Goal: Task Accomplishment & Management: Use online tool/utility

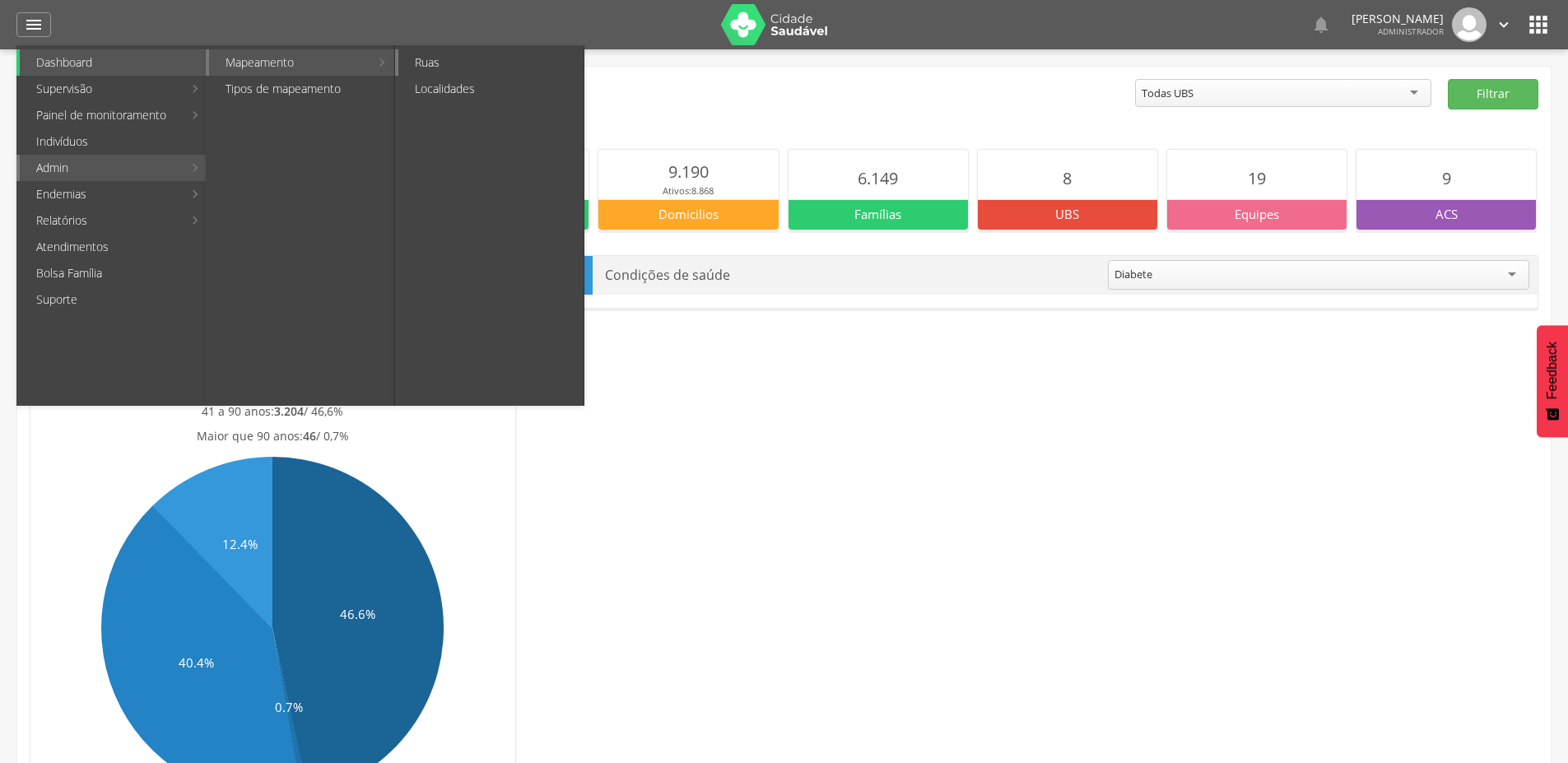
click at [435, 70] on link "Ruas" at bounding box center [490, 62] width 185 height 26
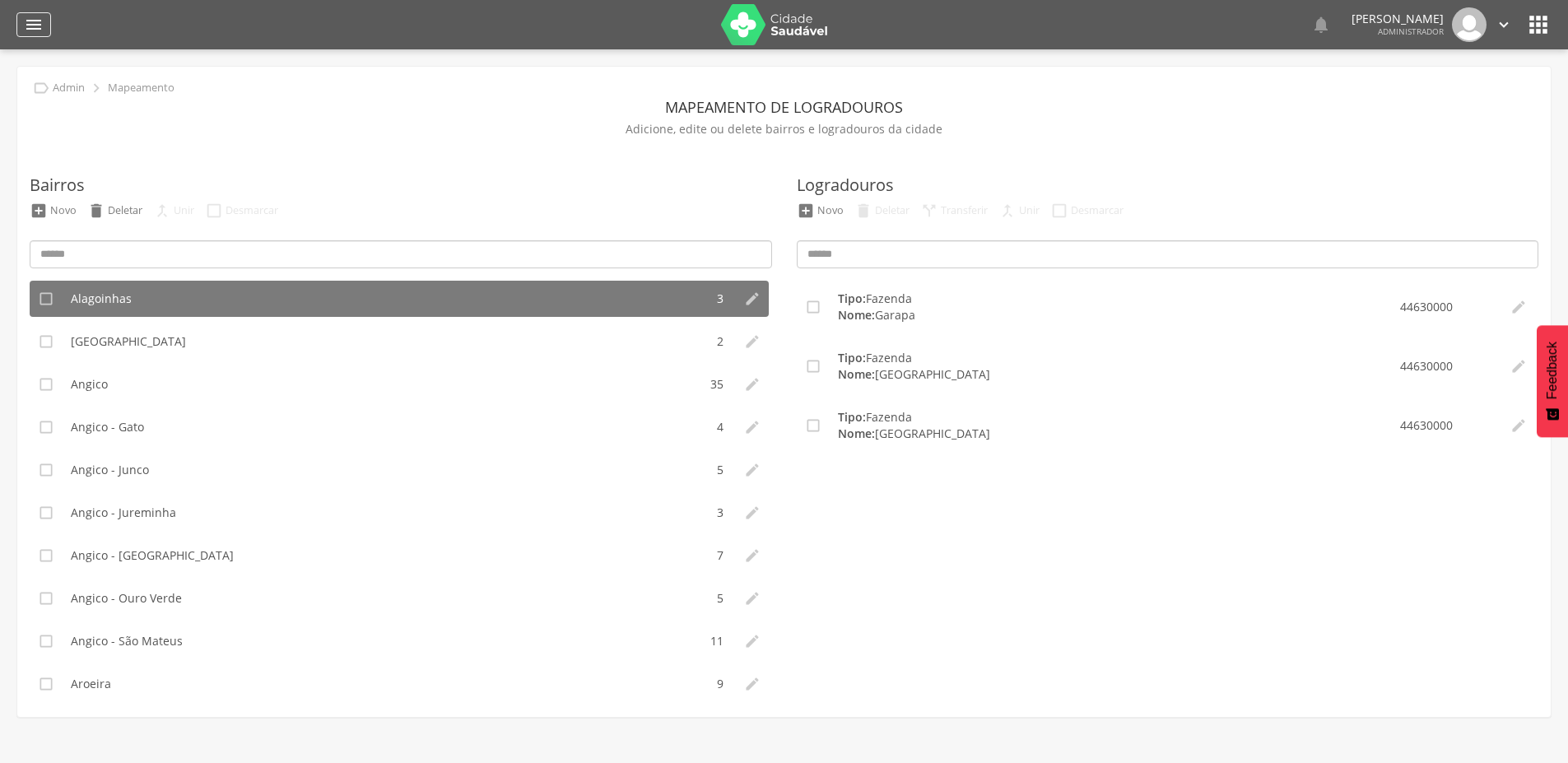
click at [24, 16] on icon "" at bounding box center [34, 25] width 20 height 20
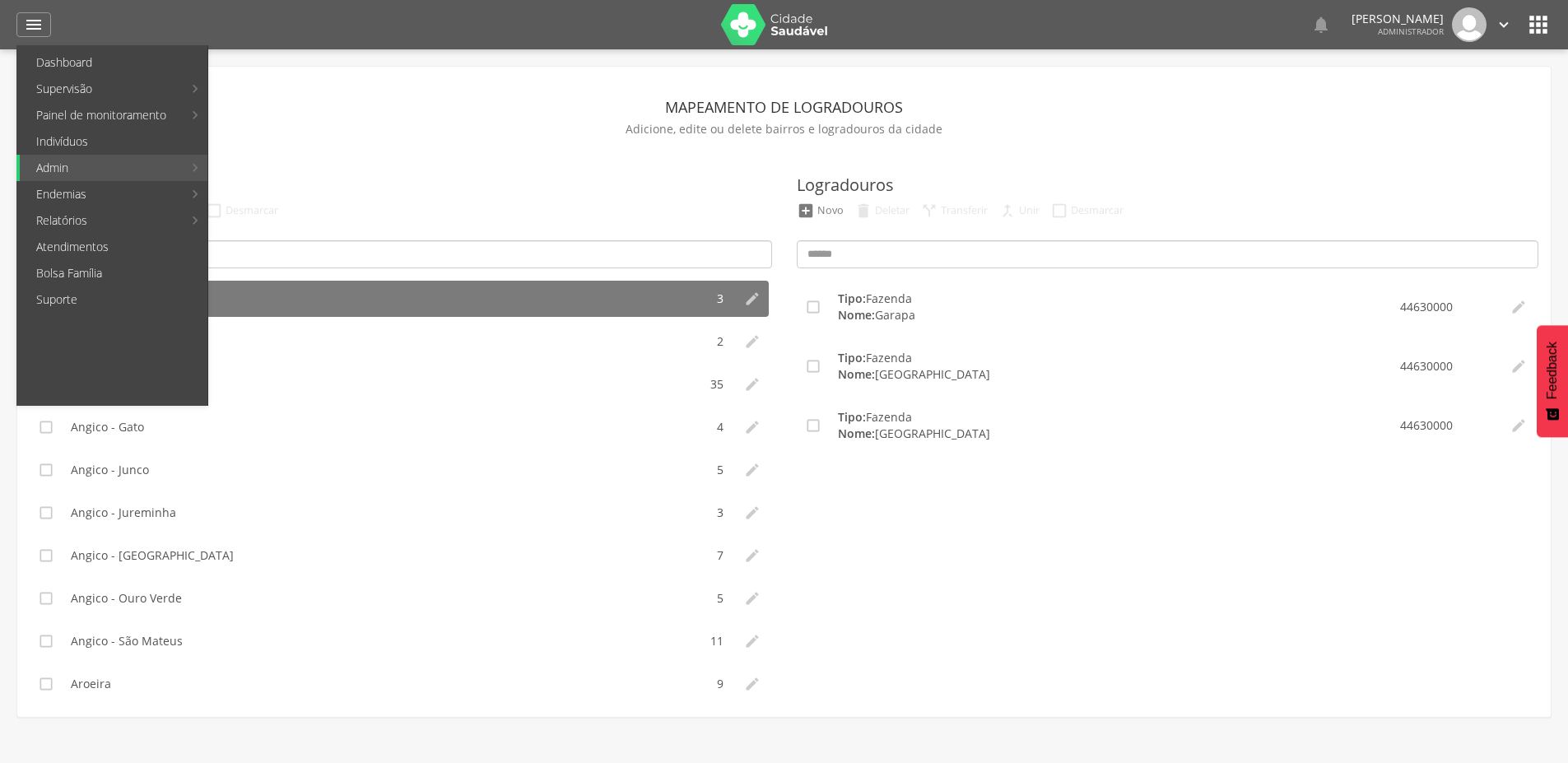
click at [262, 91] on link "Personalizados" at bounding box center [301, 89] width 185 height 26
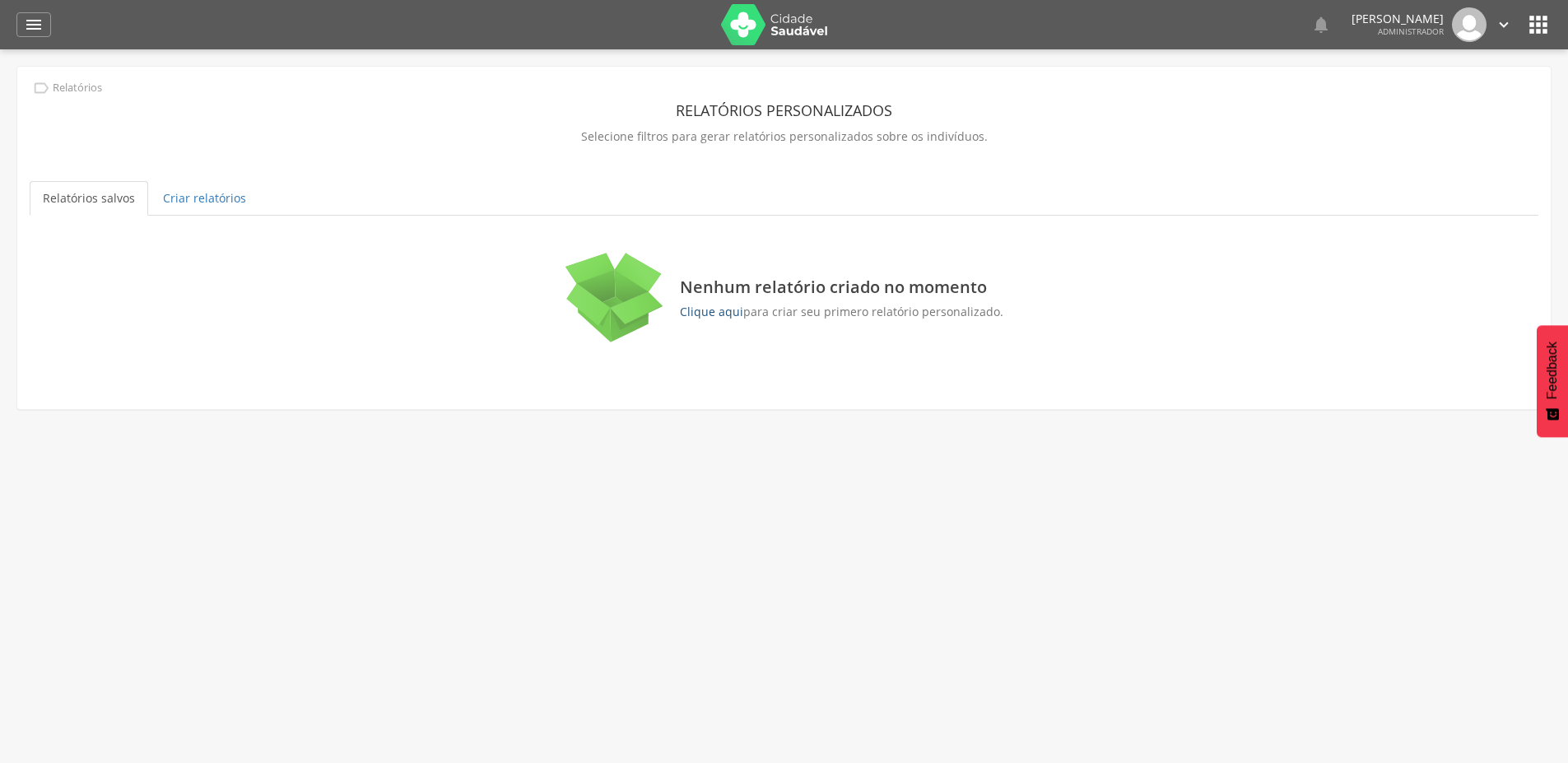
click at [714, 311] on link "Clique aqui" at bounding box center [711, 311] width 63 height 16
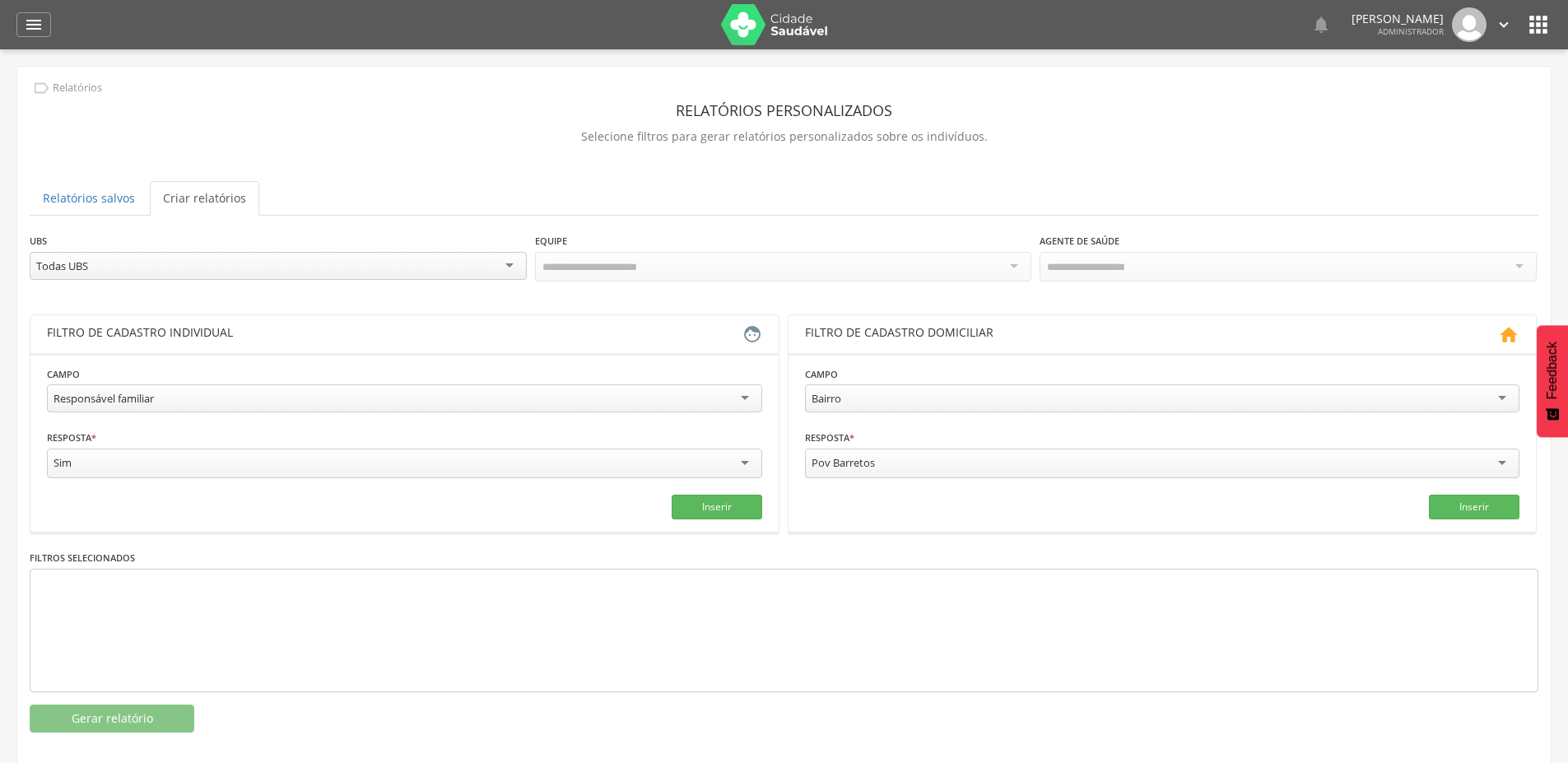
click at [859, 384] on div "Bairro" at bounding box center [1163, 398] width 716 height 28
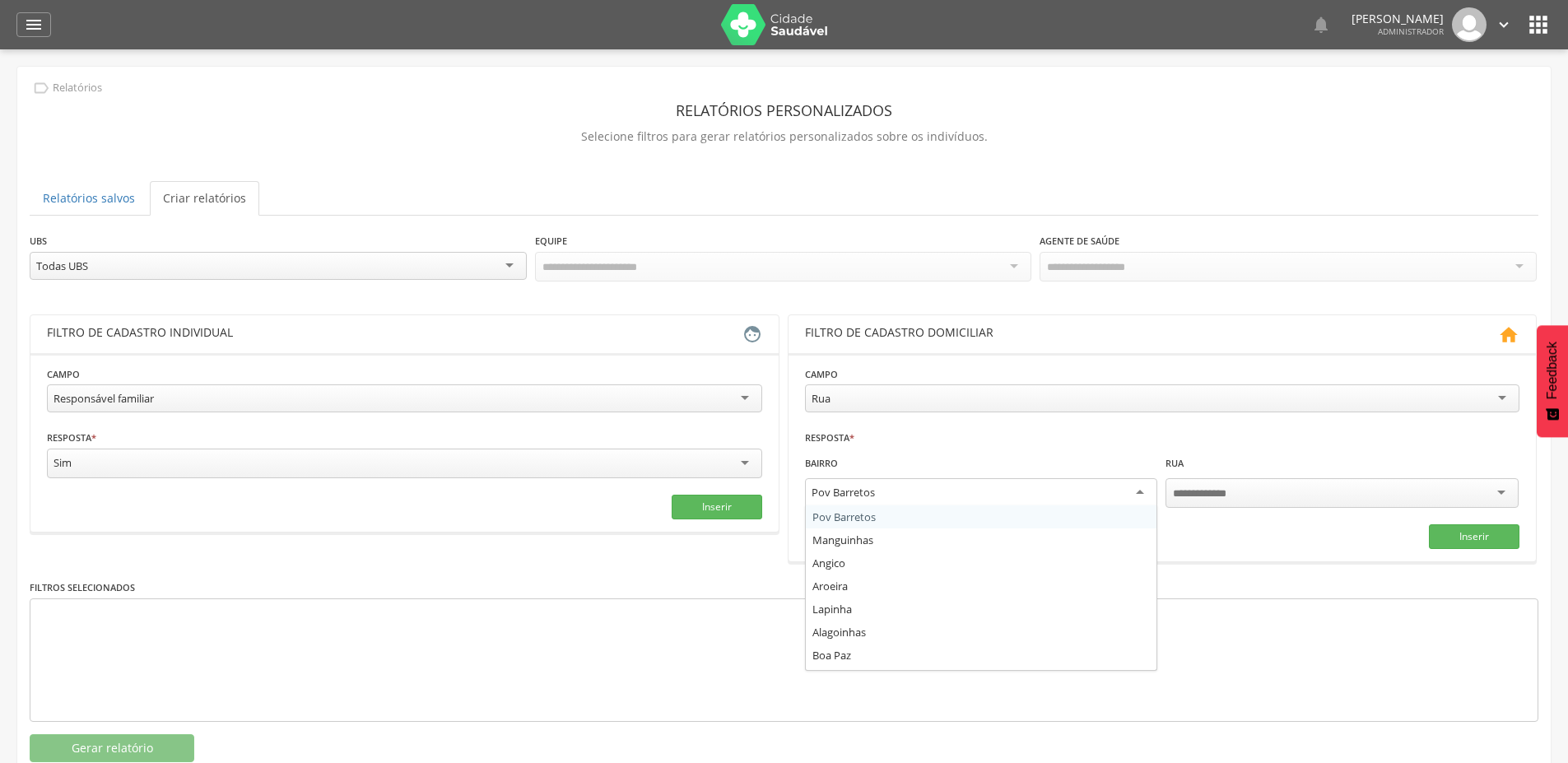
drag, startPoint x: 839, startPoint y: 453, endPoint x: 823, endPoint y: 491, distance: 41.2
click at [823, 491] on div "Pov Barretos" at bounding box center [842, 492] width 63 height 15
click at [1482, 538] on button "Inserir" at bounding box center [1473, 536] width 90 height 25
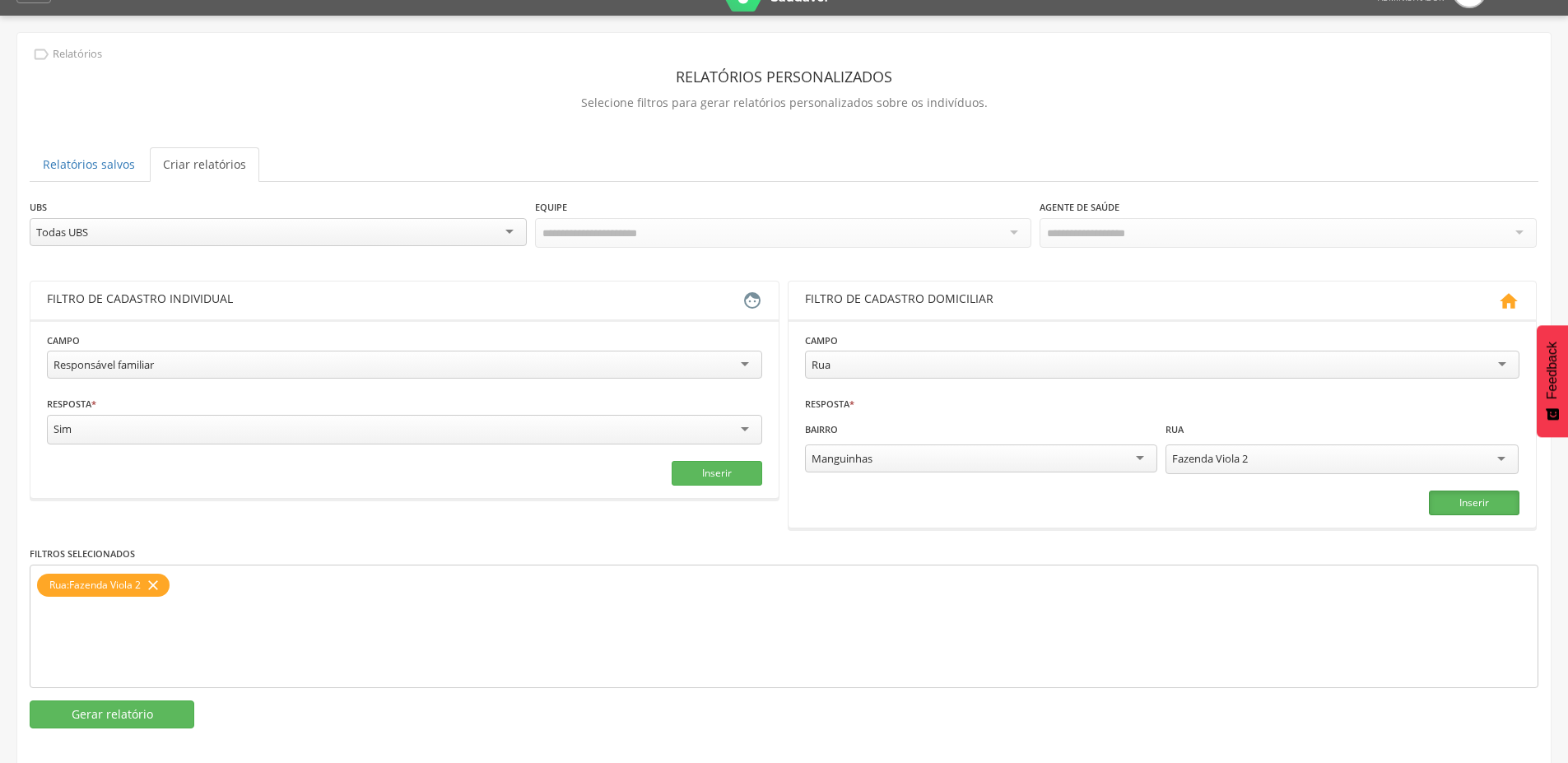
scroll to position [49, 0]
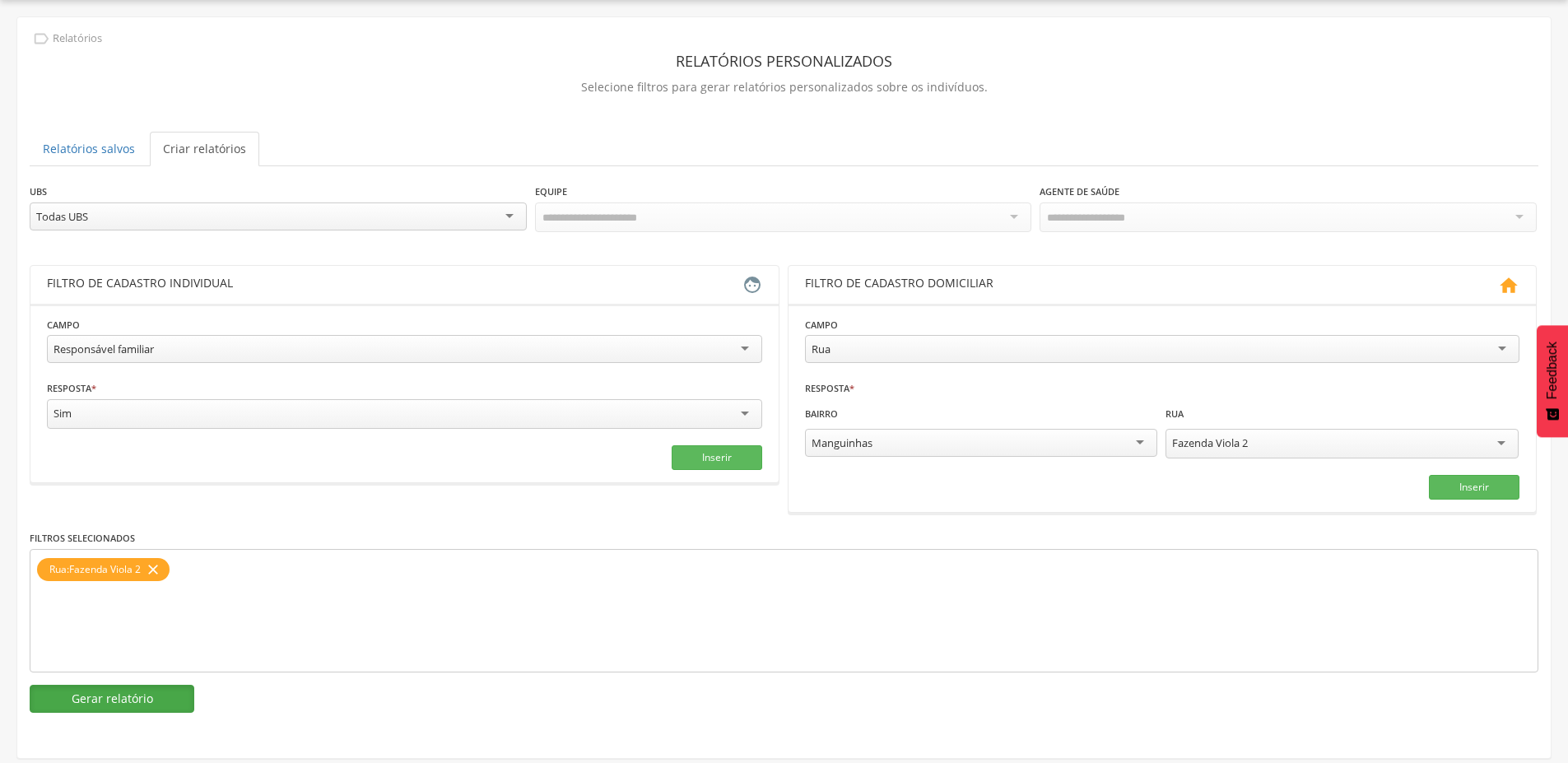
click at [137, 690] on button "Gerar relatório" at bounding box center [111, 698] width 164 height 28
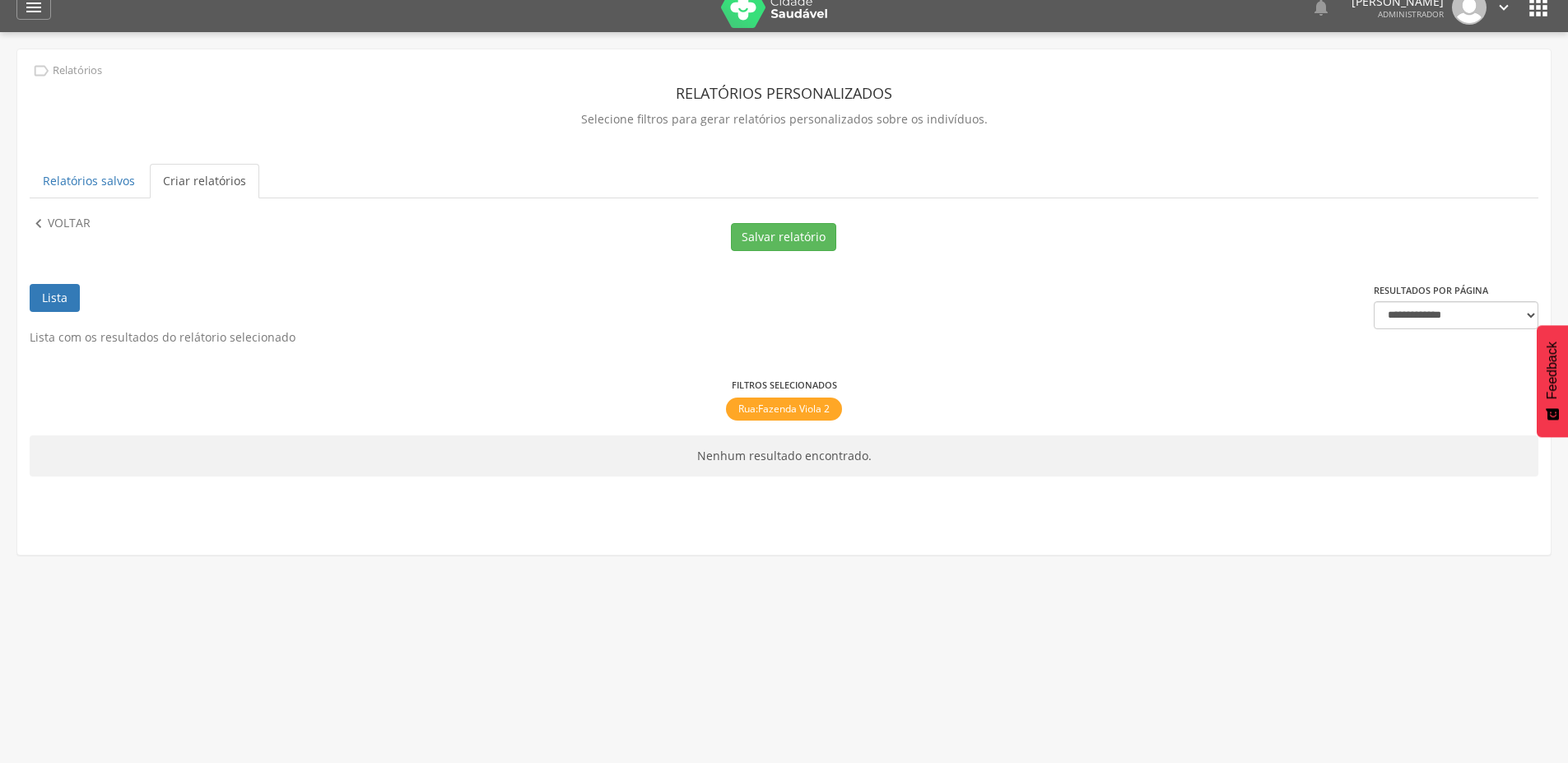
scroll to position [0, 0]
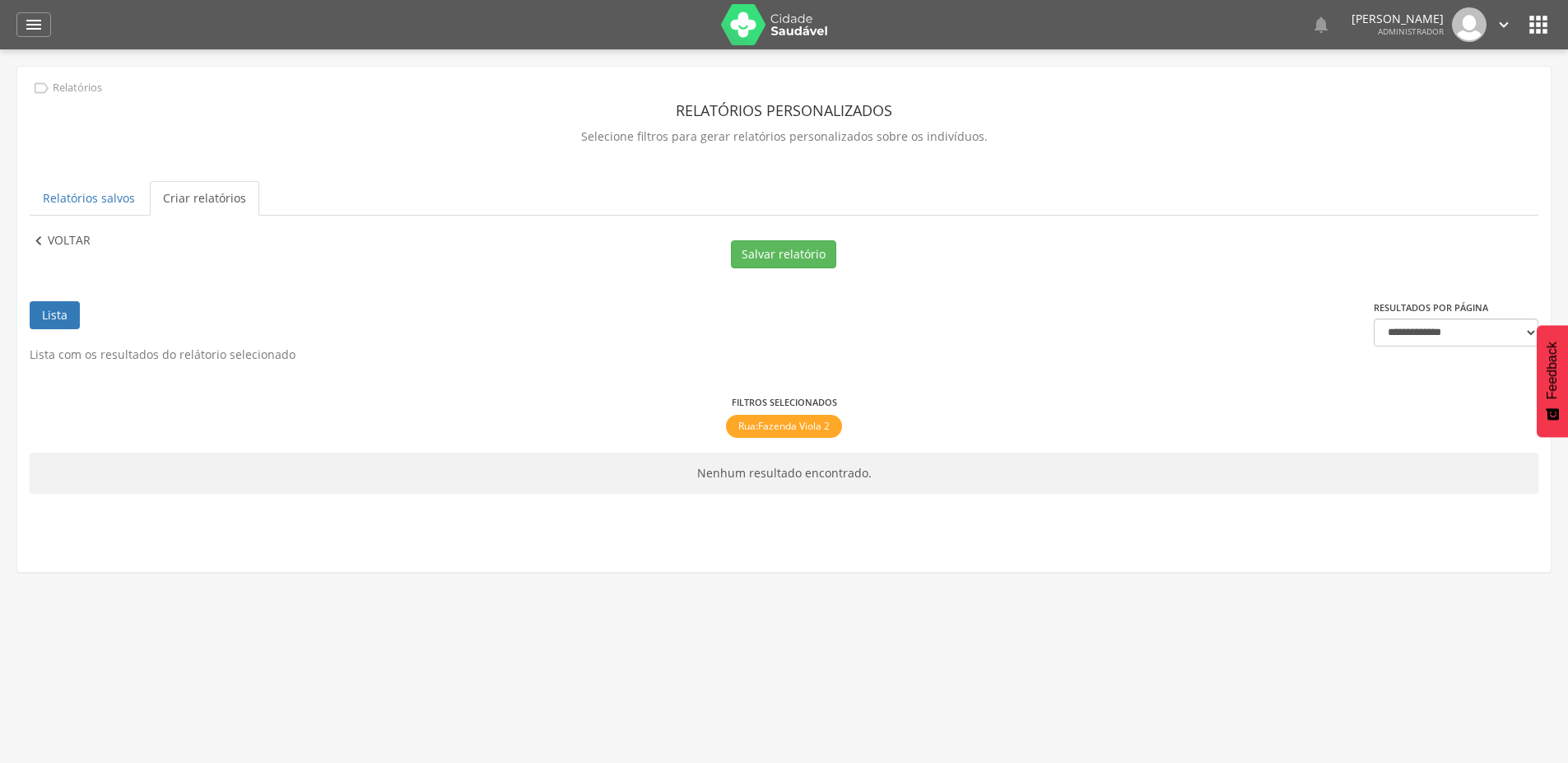
click at [37, 238] on icon "" at bounding box center [38, 241] width 18 height 18
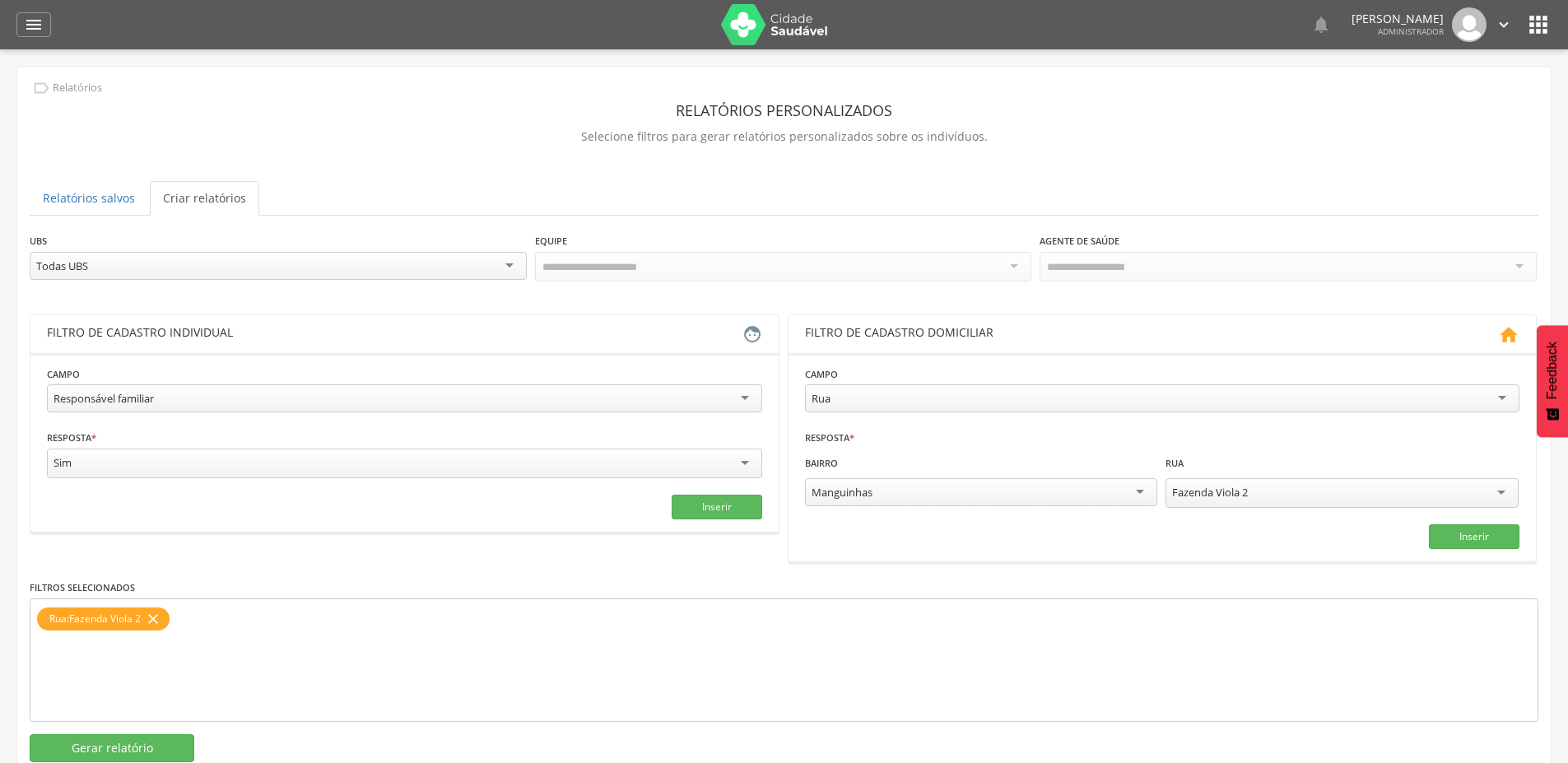
click at [881, 489] on div "Manguinhas" at bounding box center [981, 492] width 353 height 28
click at [1477, 531] on button "Inserir" at bounding box center [1473, 536] width 90 height 25
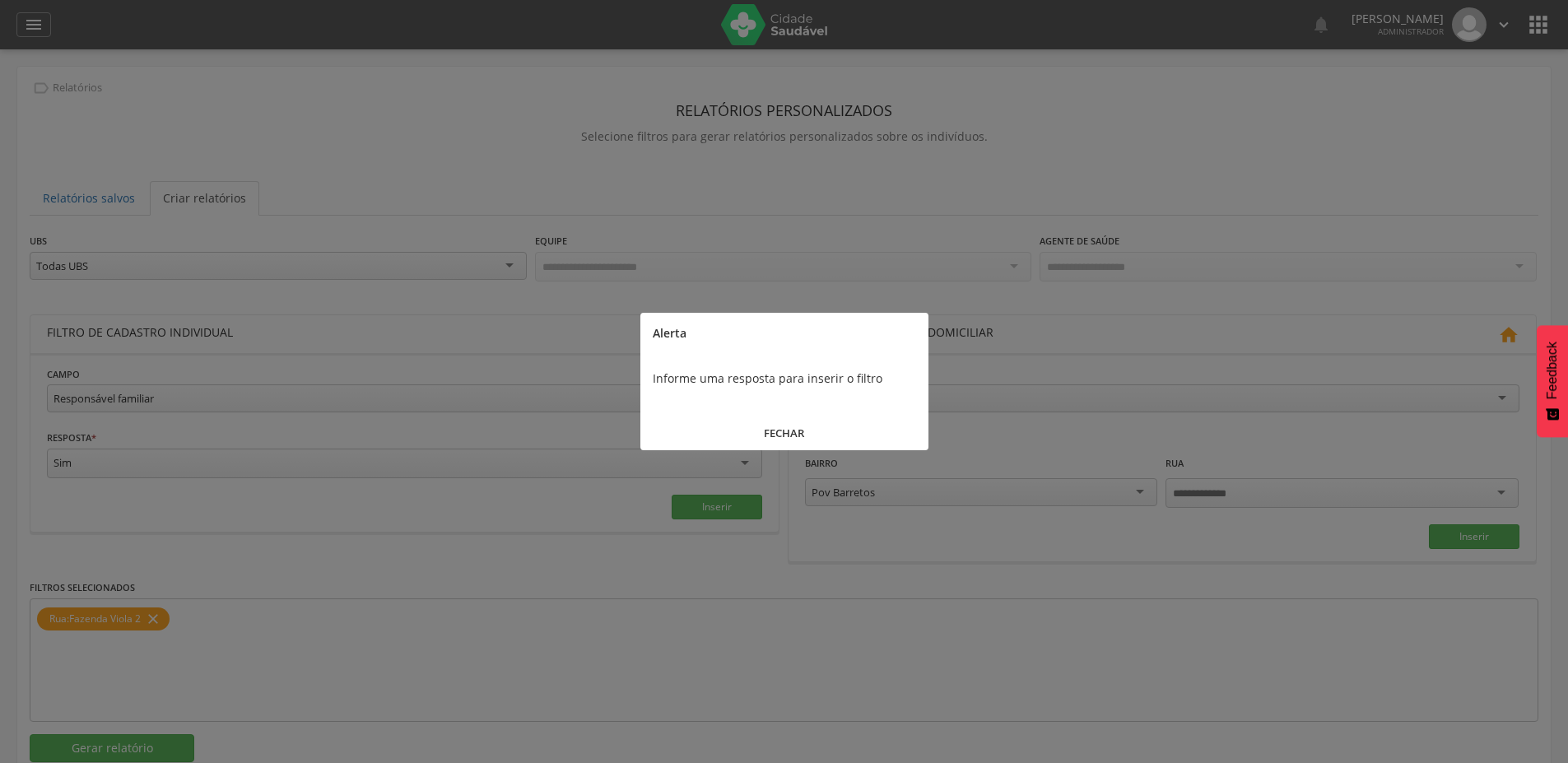
drag, startPoint x: 786, startPoint y: 432, endPoint x: 997, endPoint y: 458, distance: 212.6
click at [786, 432] on button "FECHAR" at bounding box center [784, 433] width 288 height 36
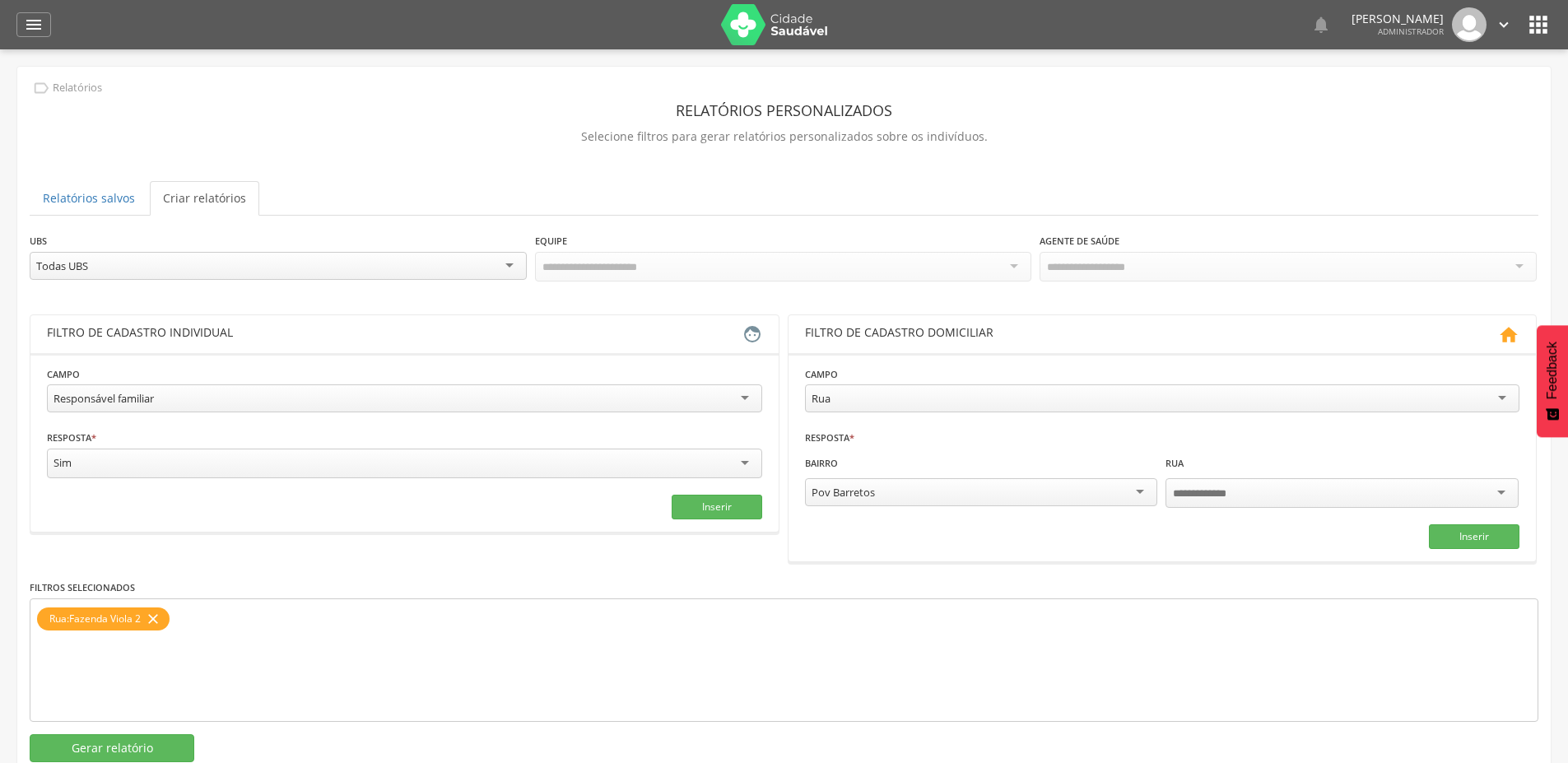
click at [1242, 499] on div at bounding box center [1342, 493] width 353 height 29
click at [1210, 493] on input "select-one" at bounding box center [1208, 494] width 71 height 15
click at [1051, 486] on div "Pov Barretos" at bounding box center [981, 493] width 353 height 29
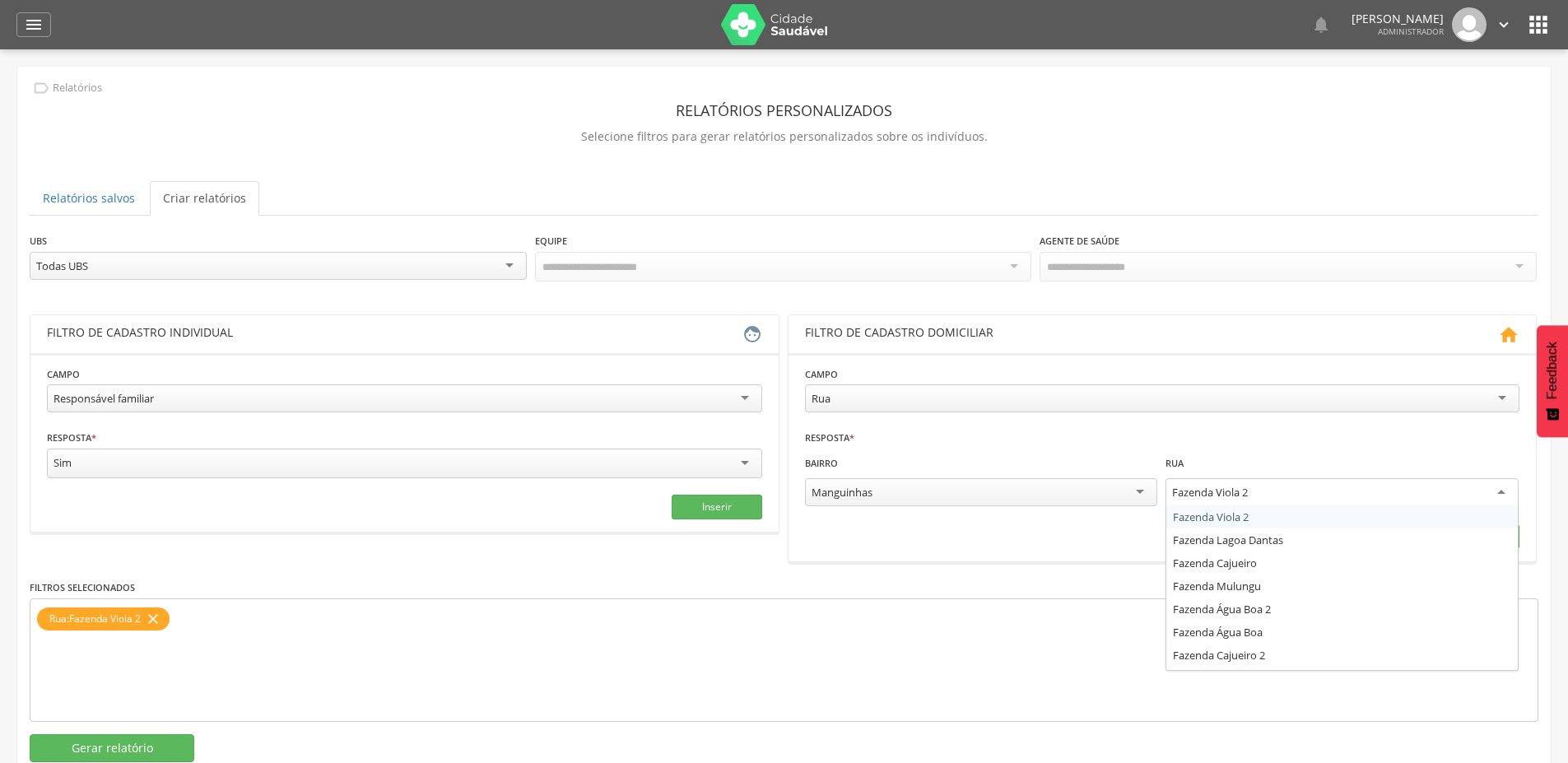
click at [1217, 485] on div "Fazenda Viola 2" at bounding box center [1209, 492] width 76 height 15
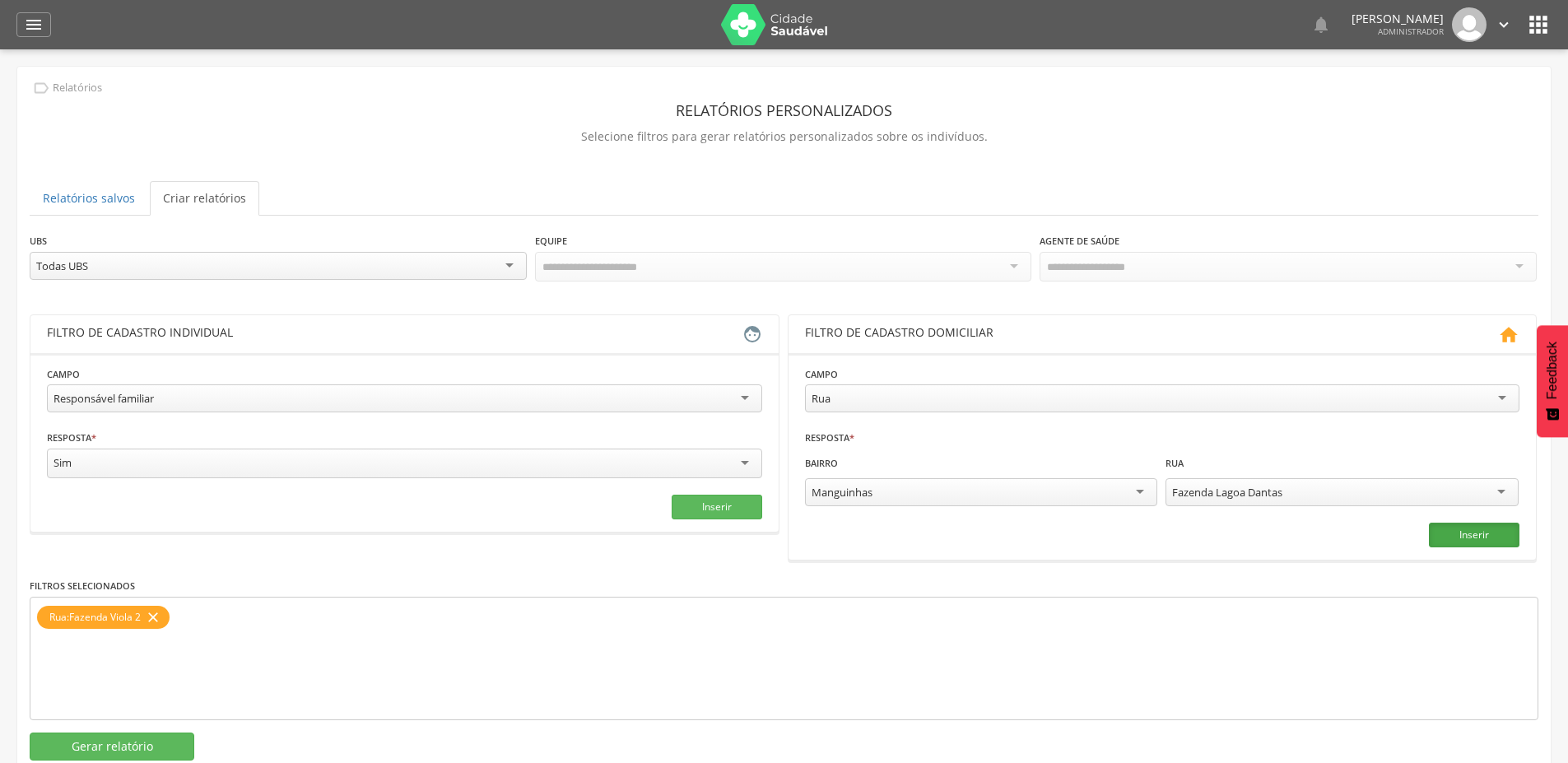
click at [1470, 540] on button "Inserir" at bounding box center [1473, 535] width 90 height 25
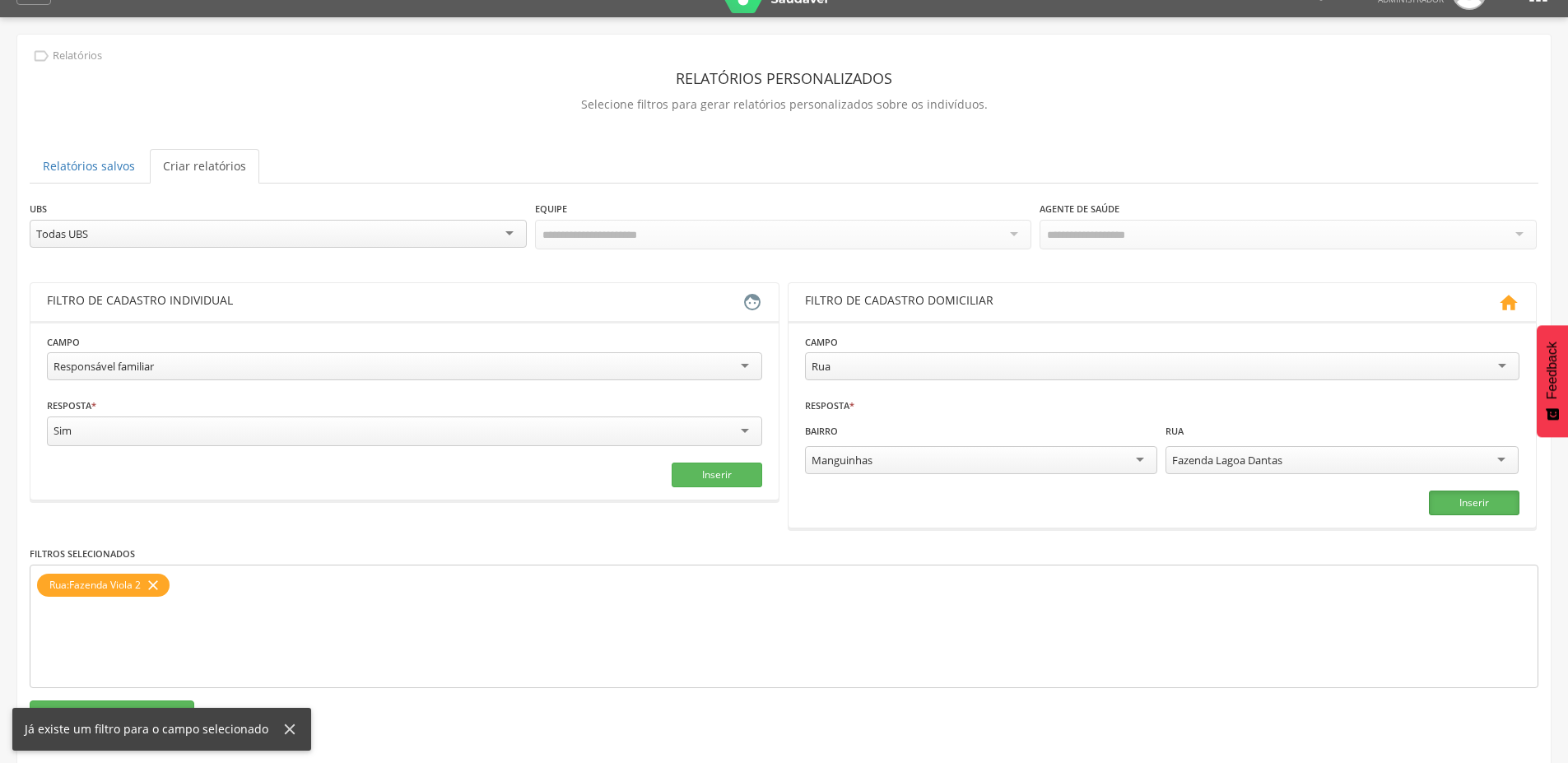
scroll to position [49, 0]
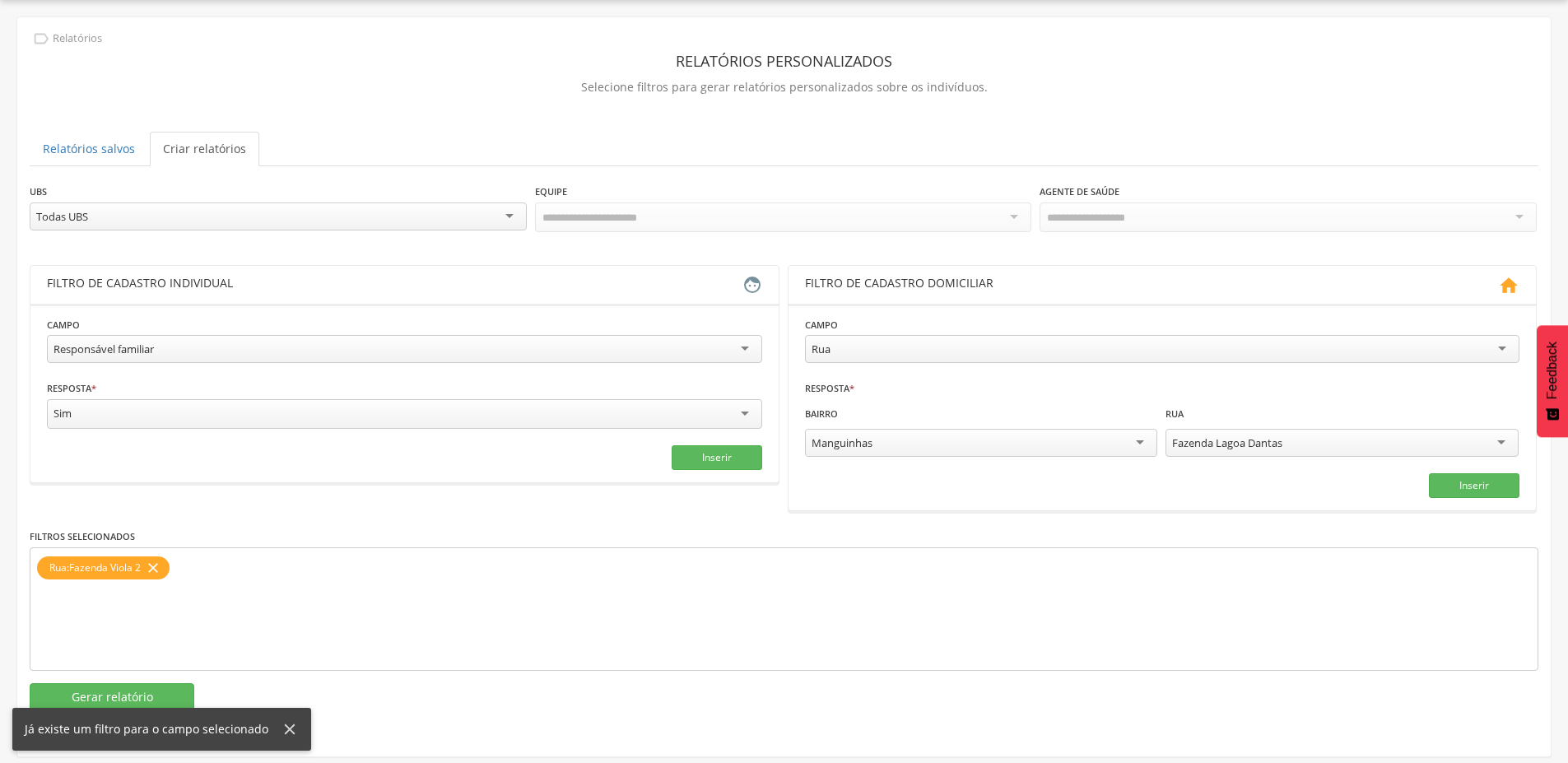
click at [153, 565] on icon "close" at bounding box center [153, 568] width 16 height 24
click at [1454, 481] on button "Inserir" at bounding box center [1473, 485] width 90 height 25
click at [140, 695] on button "Gerar relatório" at bounding box center [111, 696] width 164 height 28
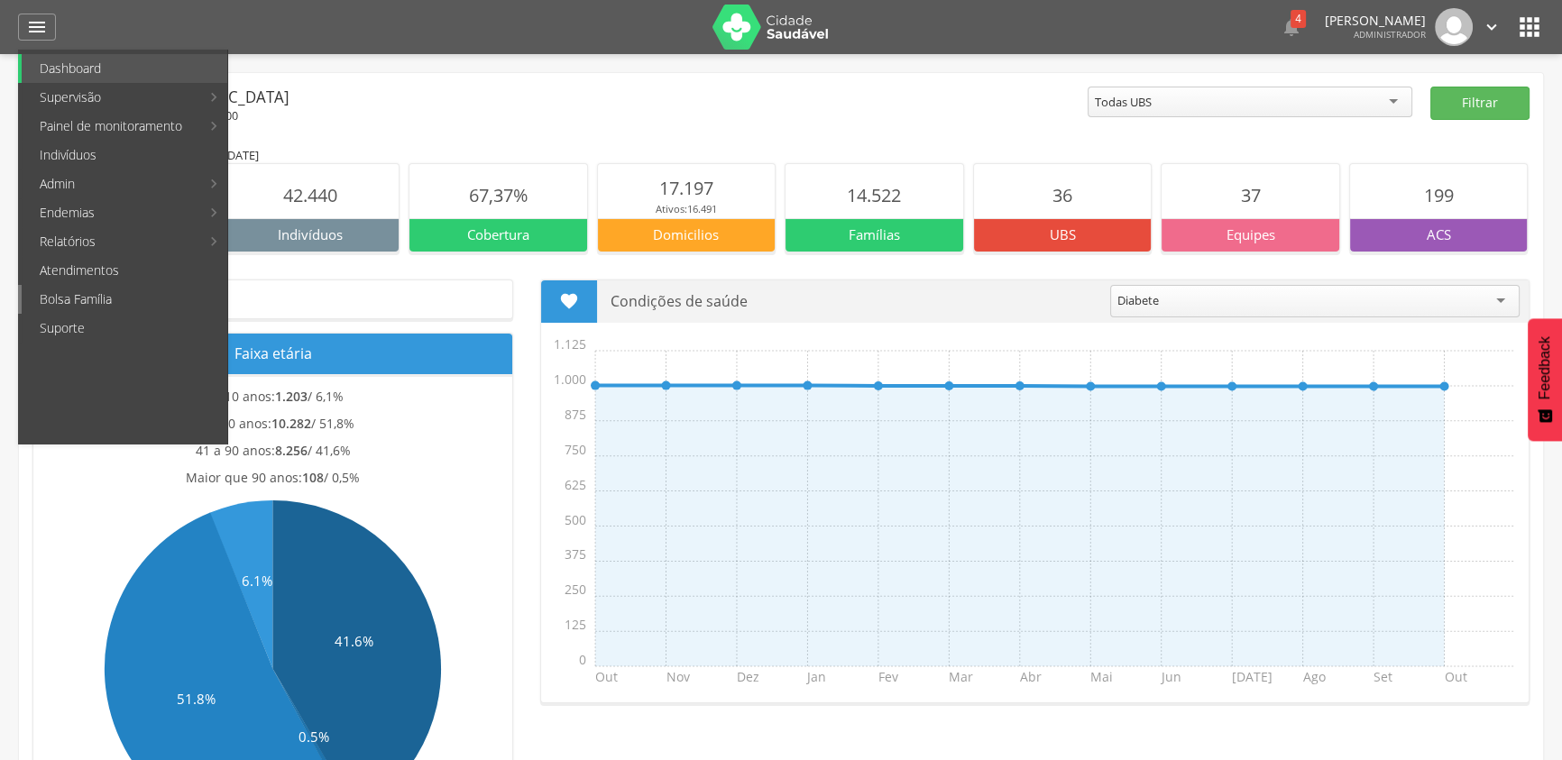
click at [49, 292] on link "Bolsa Família" at bounding box center [125, 299] width 206 height 29
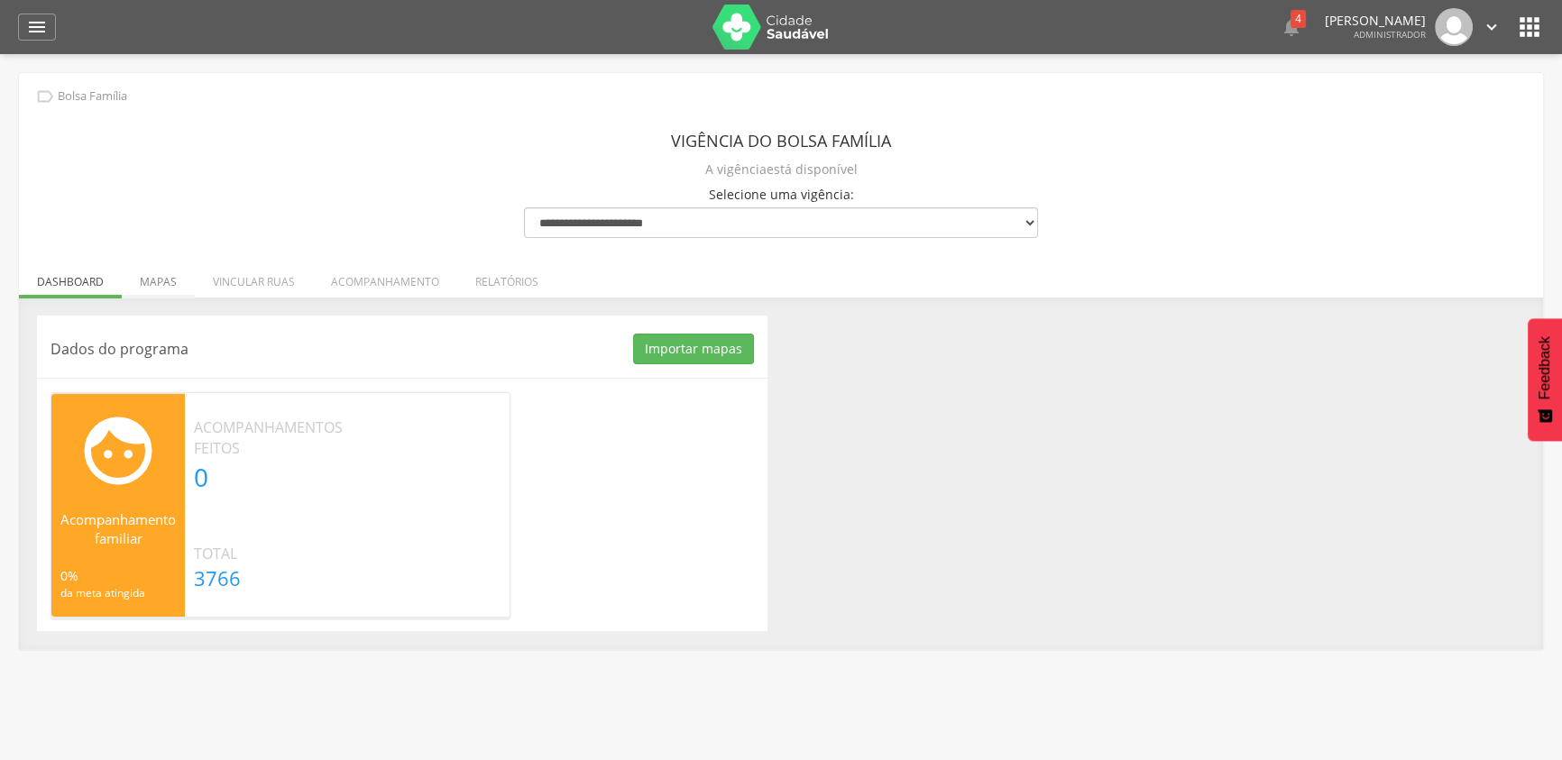
click at [147, 280] on li "Mapas" at bounding box center [158, 277] width 73 height 42
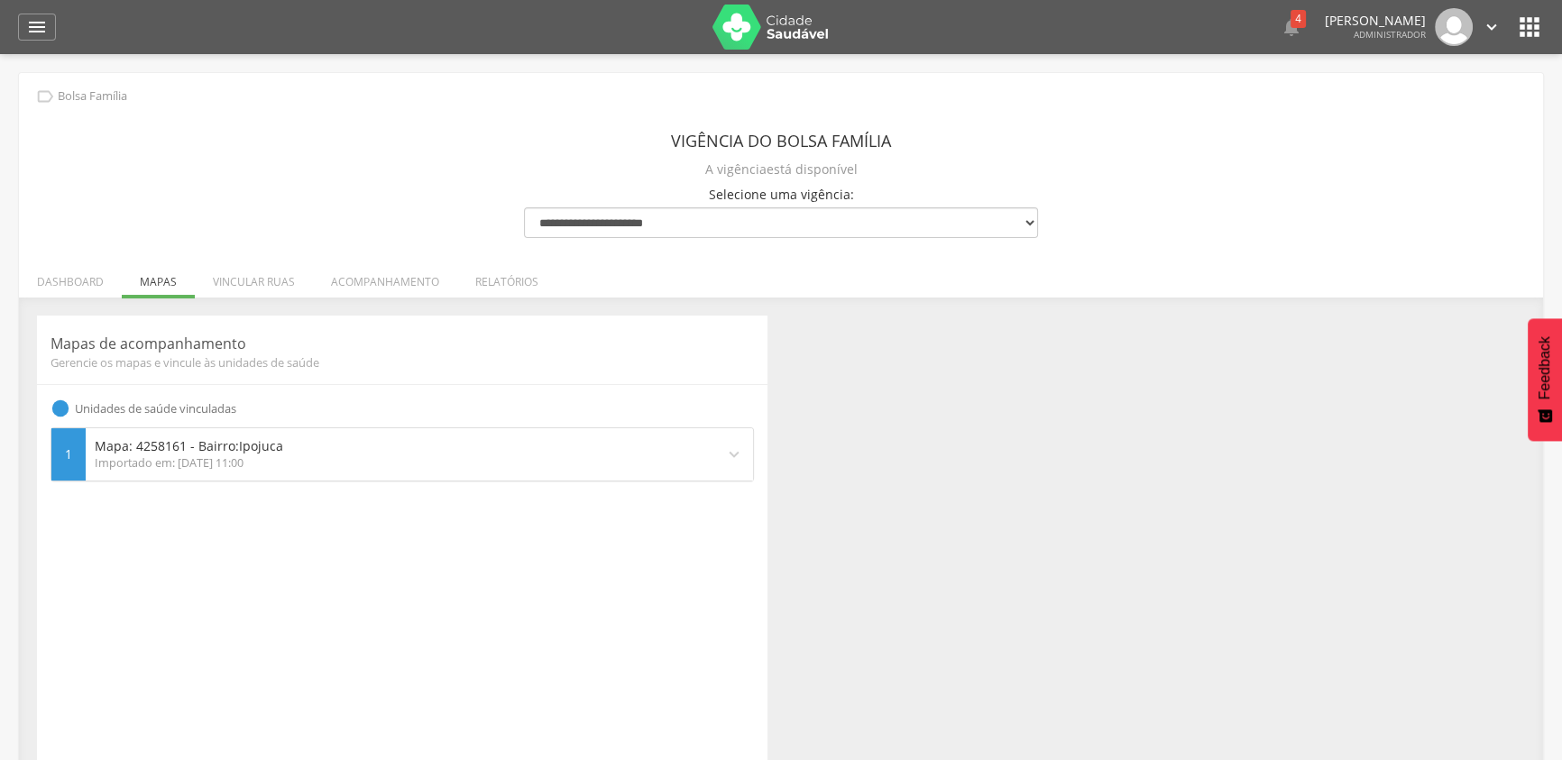
click at [188, 457] on div "Importado em: [DATE] 11:00" at bounding box center [400, 463] width 611 height 16
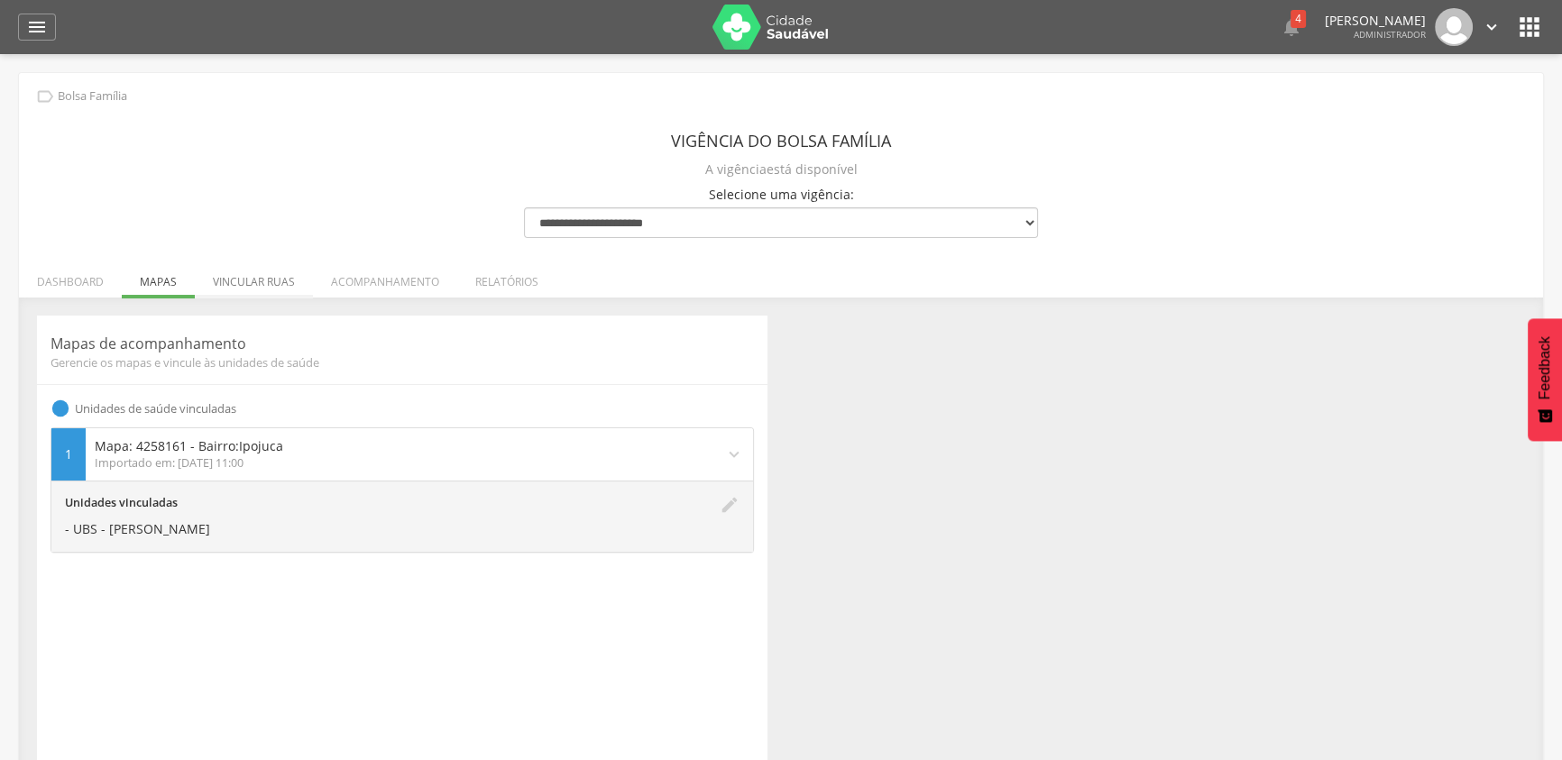
click at [282, 285] on li "Vincular ruas" at bounding box center [254, 277] width 118 height 42
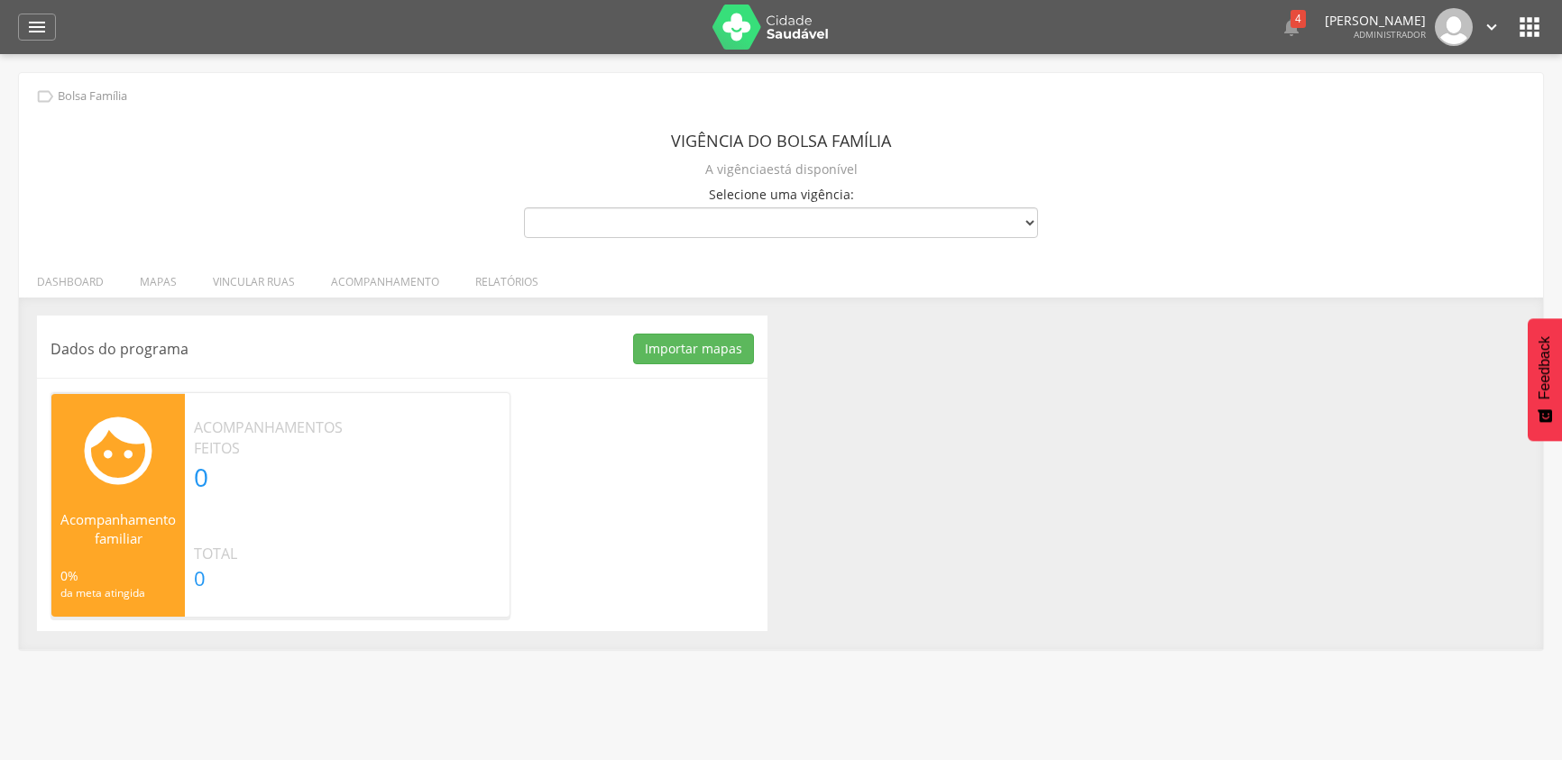
scroll to position [54, 0]
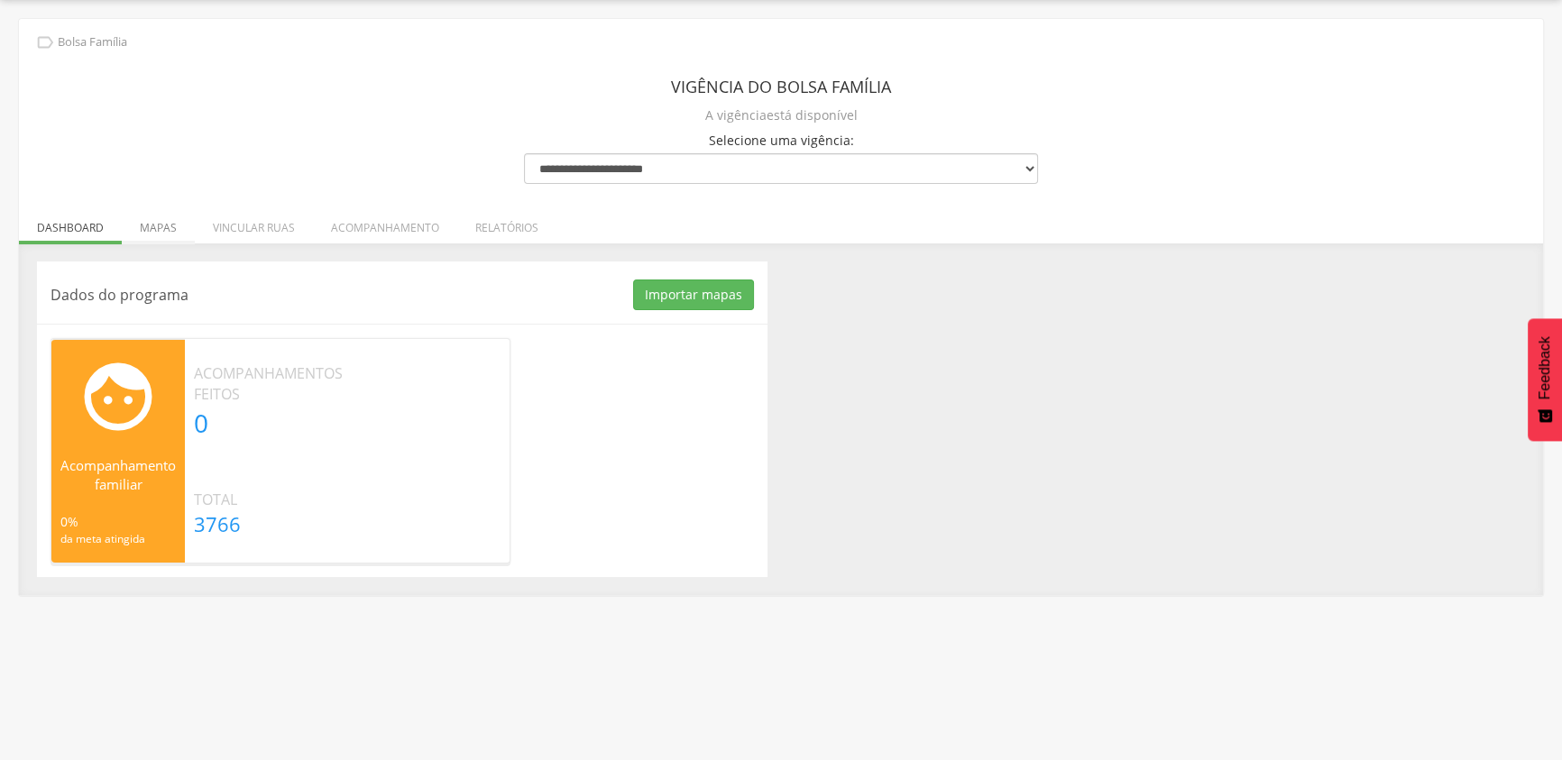
click at [156, 224] on li "Mapas" at bounding box center [158, 223] width 73 height 42
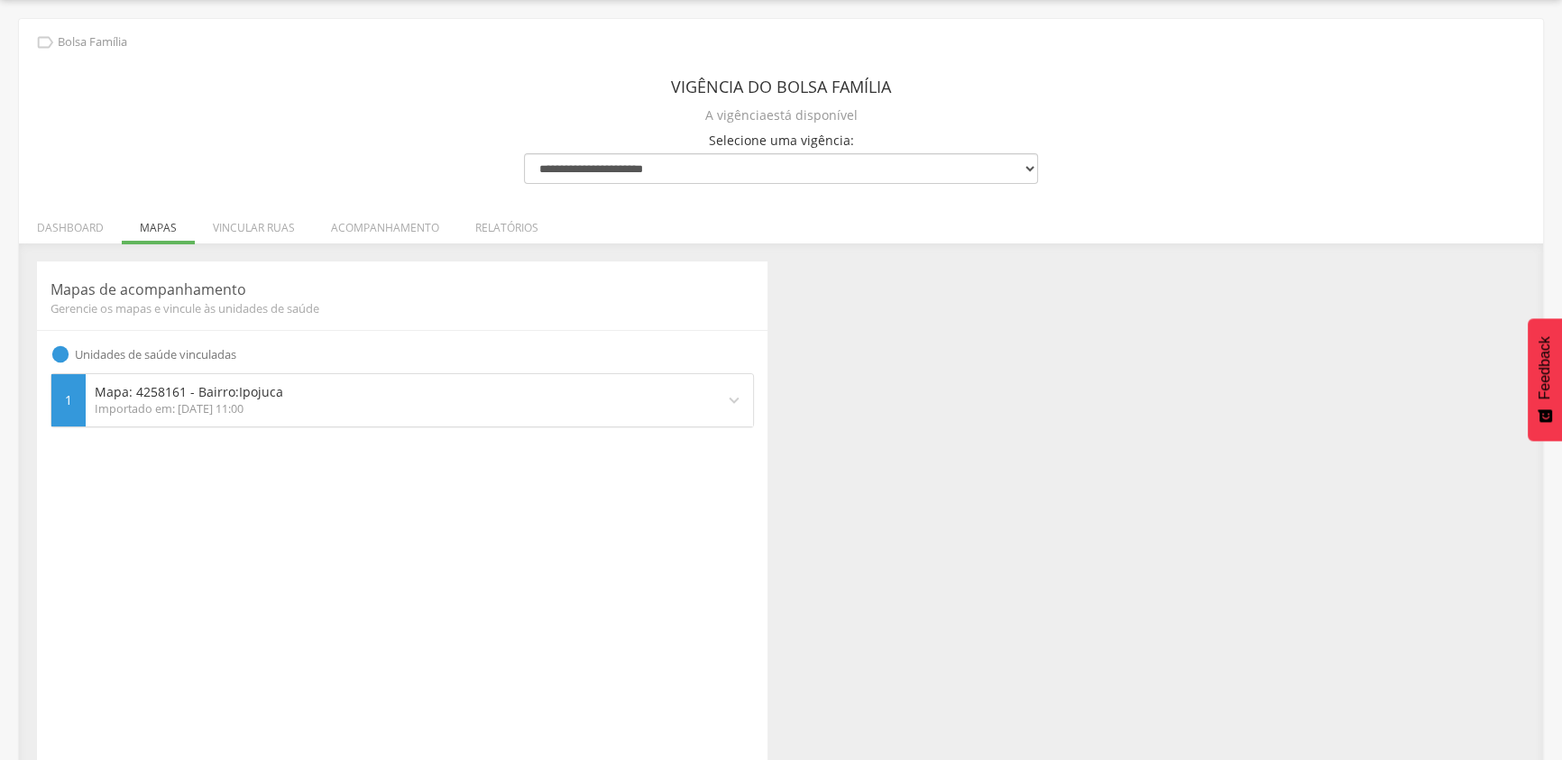
click at [197, 405] on div "Importado em: [DATE] 11:00" at bounding box center [400, 409] width 611 height 16
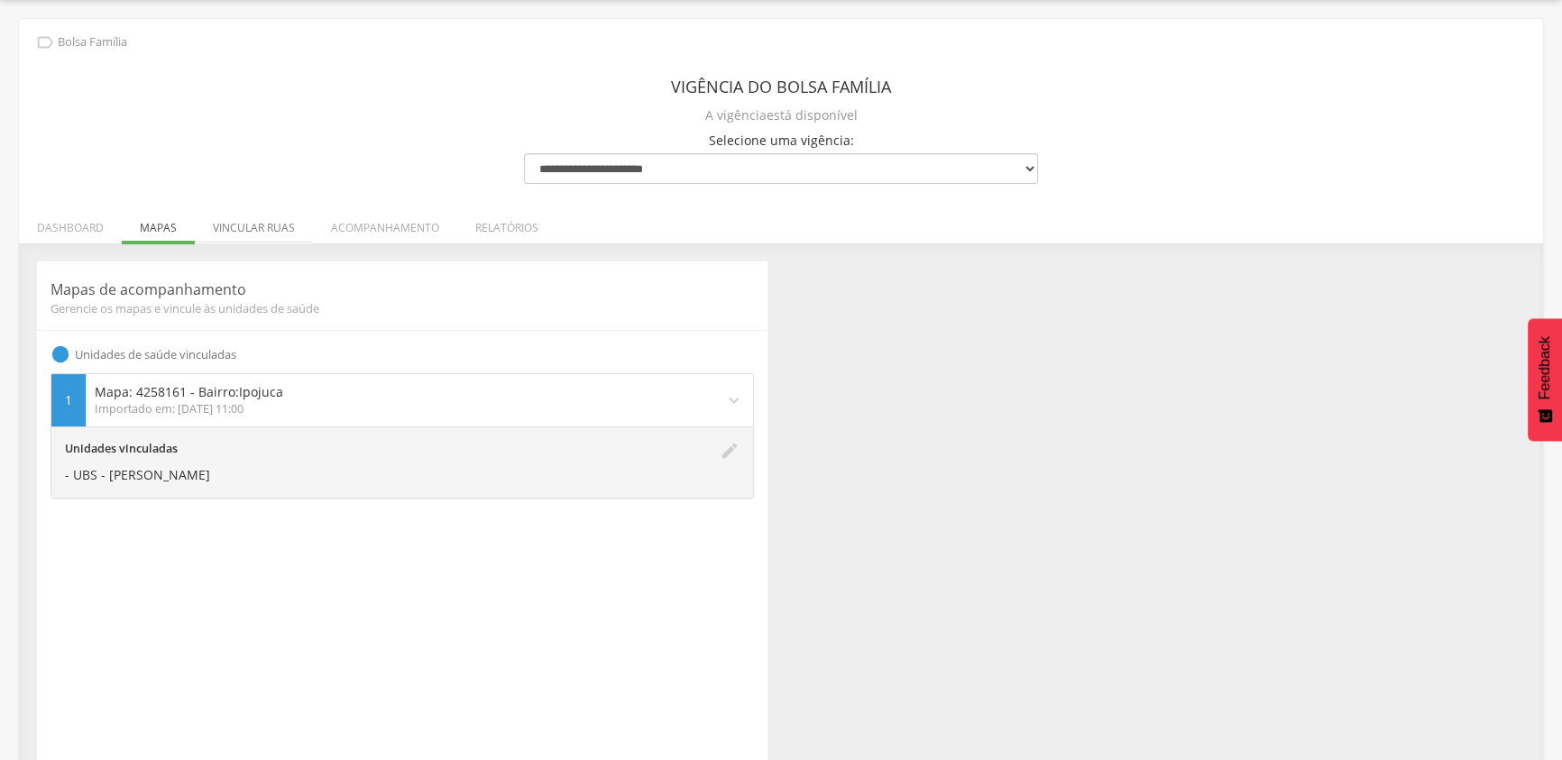
click at [253, 225] on li "Vincular ruas" at bounding box center [254, 223] width 118 height 42
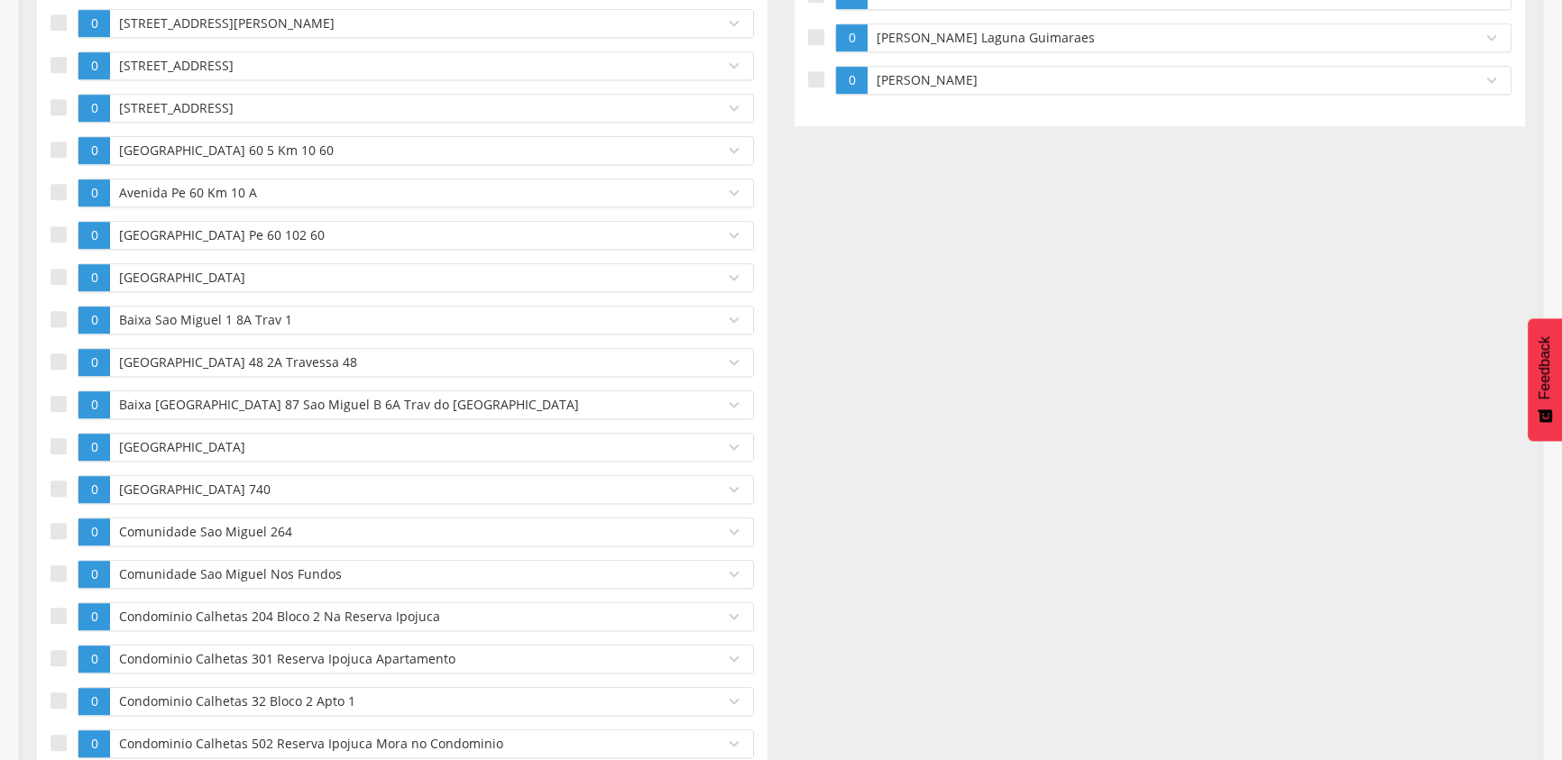
scroll to position [0, 0]
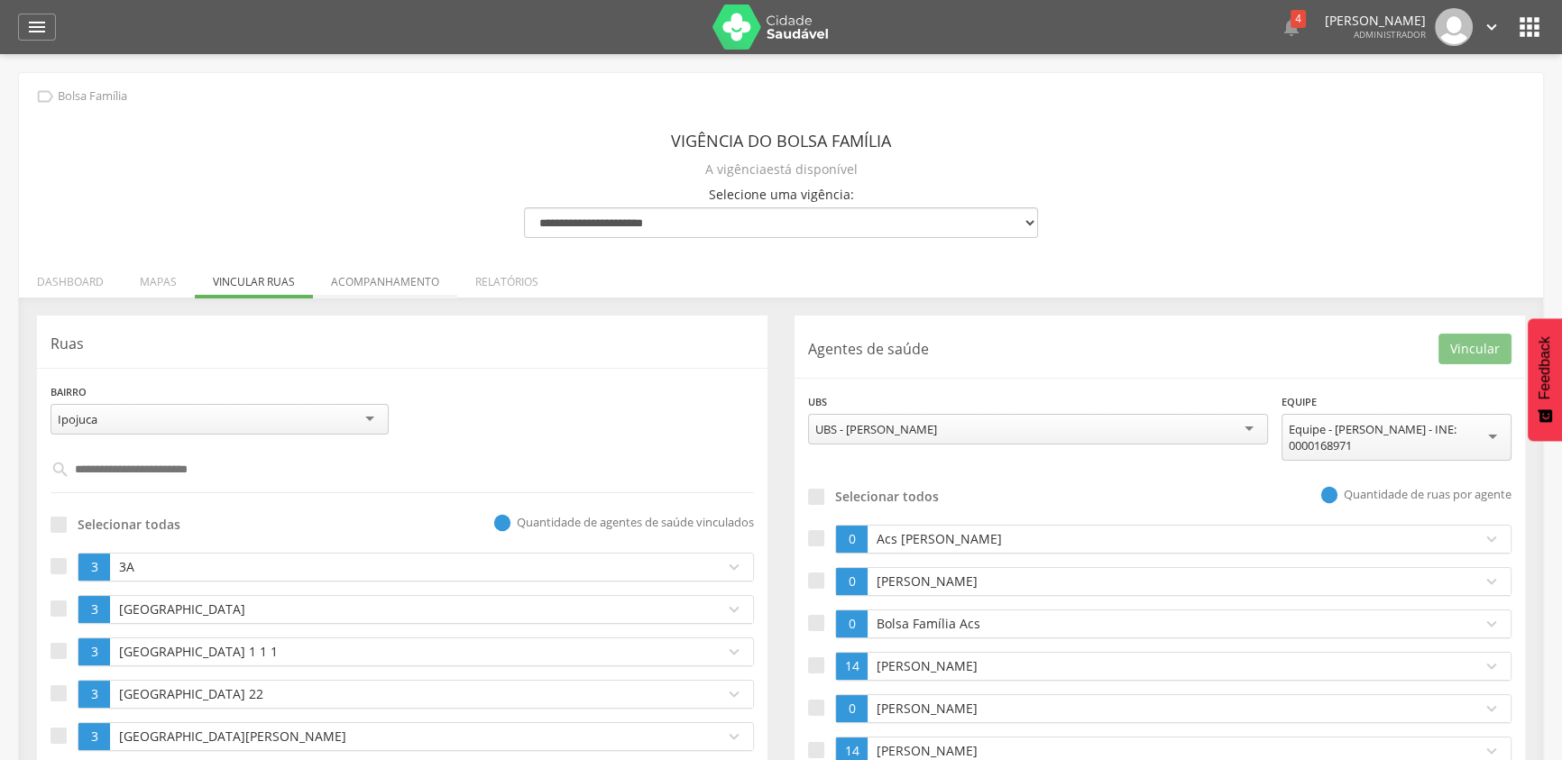
click at [375, 282] on li "Acompanhamento" at bounding box center [385, 277] width 144 height 42
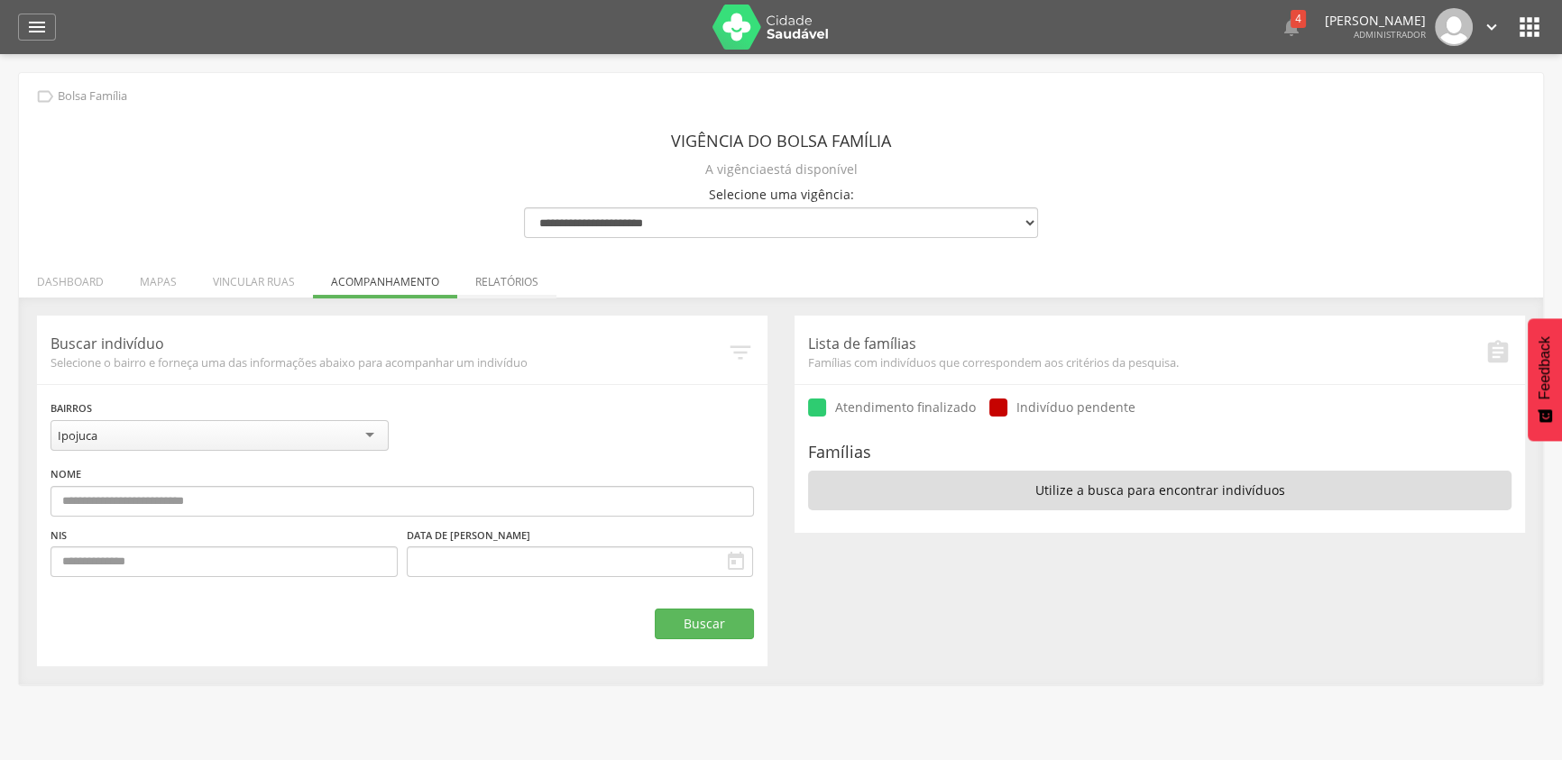
click at [490, 280] on li "Relatórios" at bounding box center [506, 277] width 99 height 42
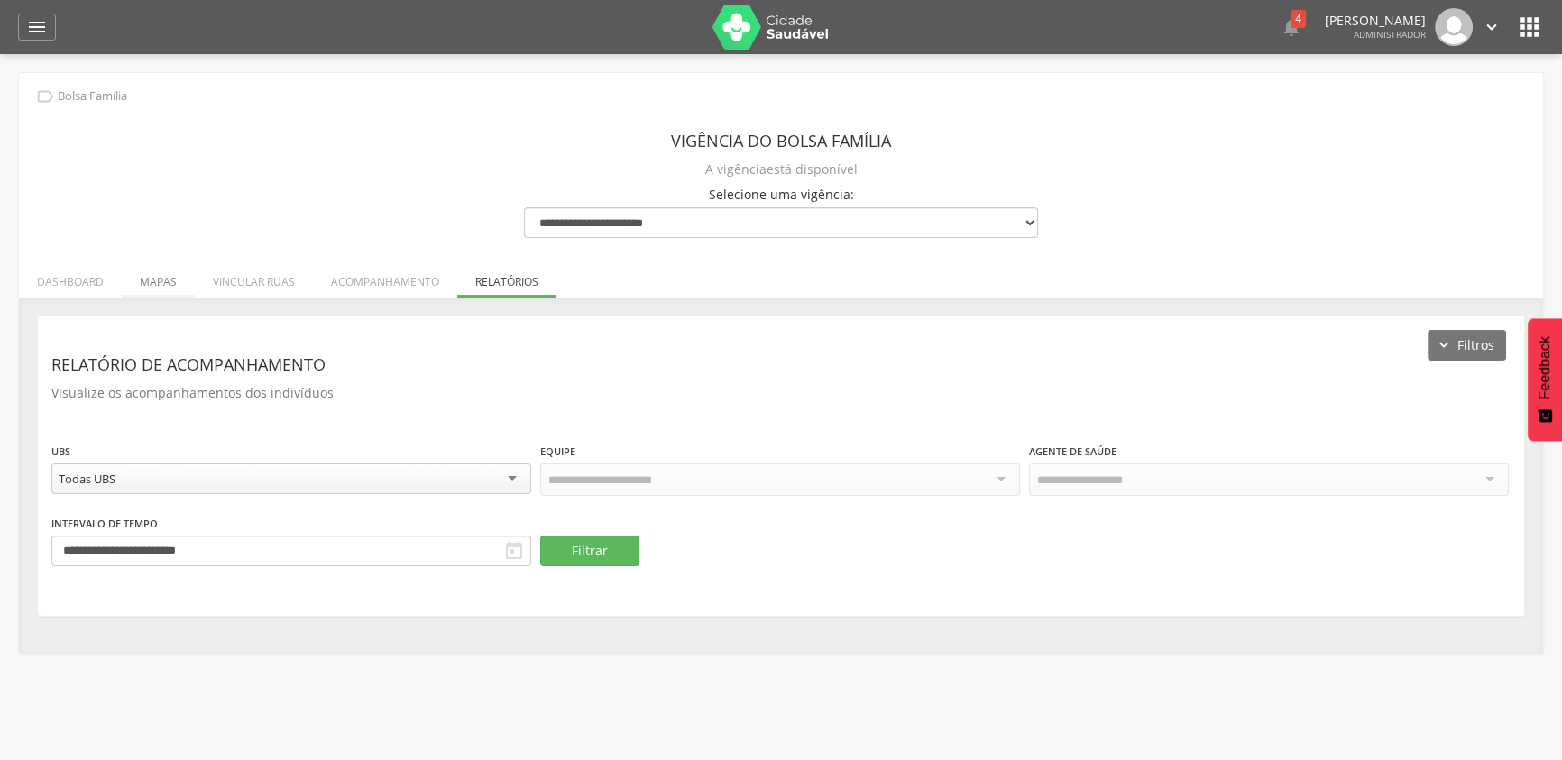
click at [145, 285] on li "Mapas" at bounding box center [158, 277] width 73 height 42
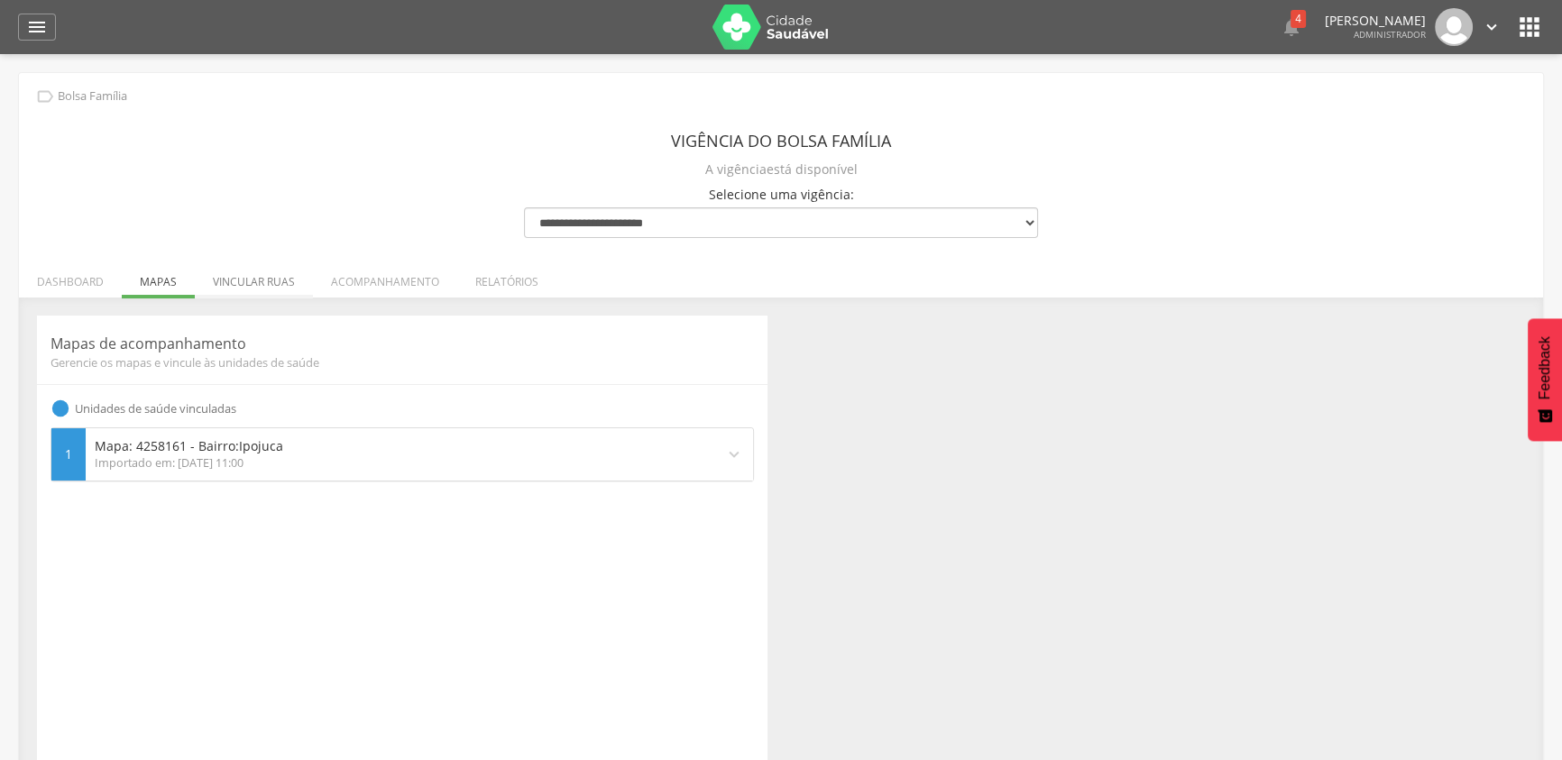
click at [240, 284] on li "Vincular ruas" at bounding box center [254, 277] width 118 height 42
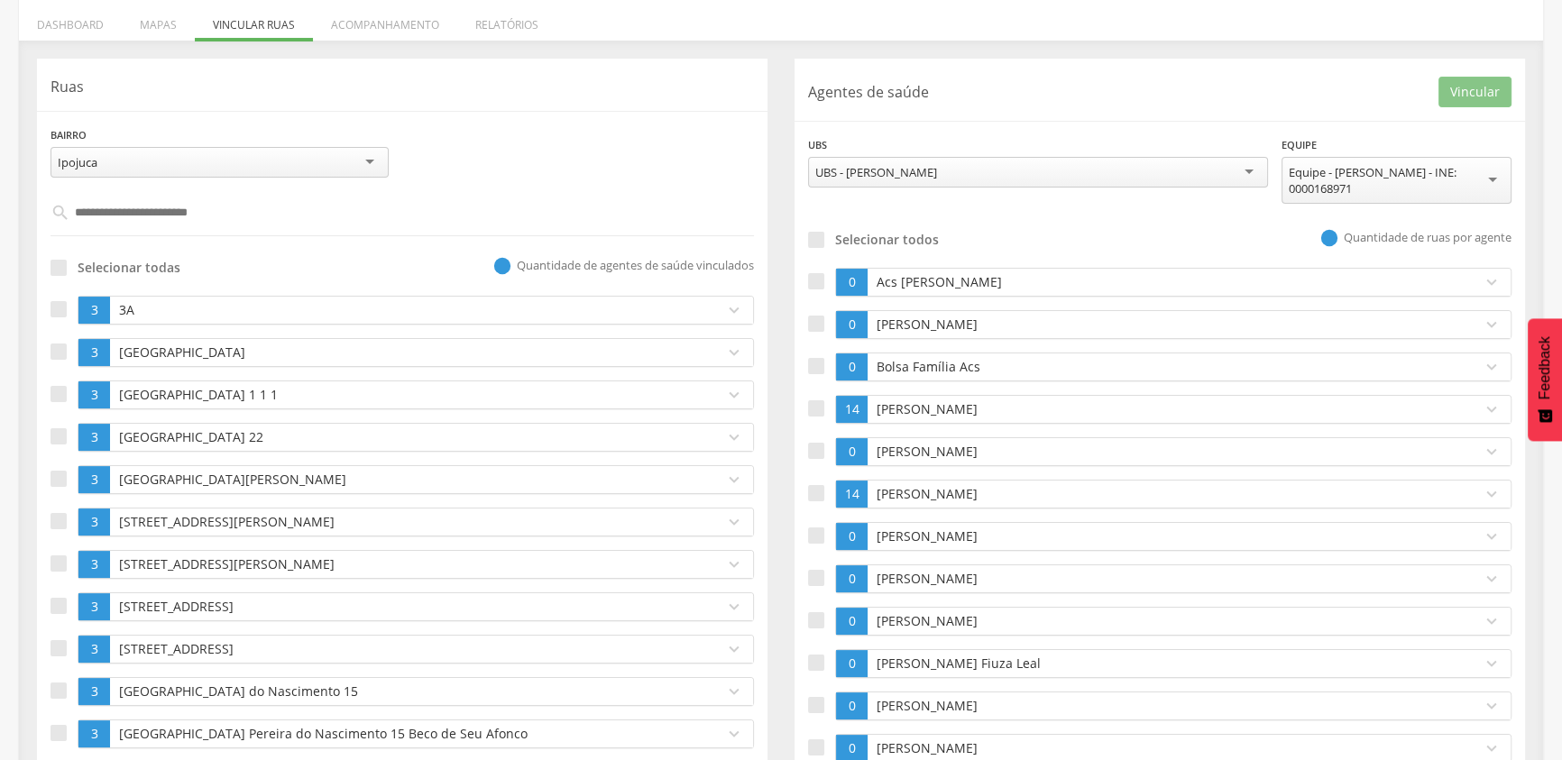
scroll to position [263, 0]
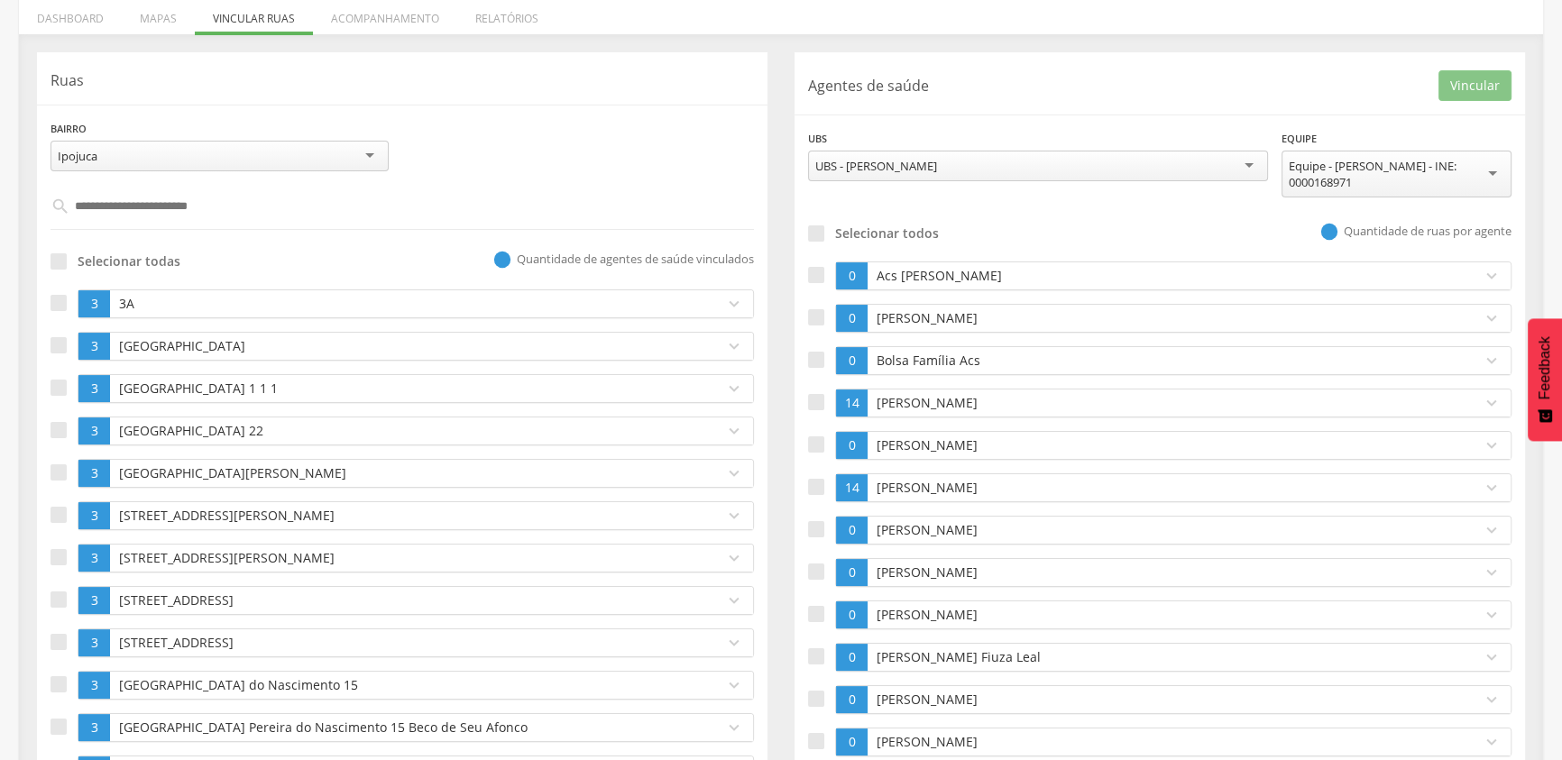
click at [926, 401] on p "[PERSON_NAME]" at bounding box center [1170, 403] width 596 height 18
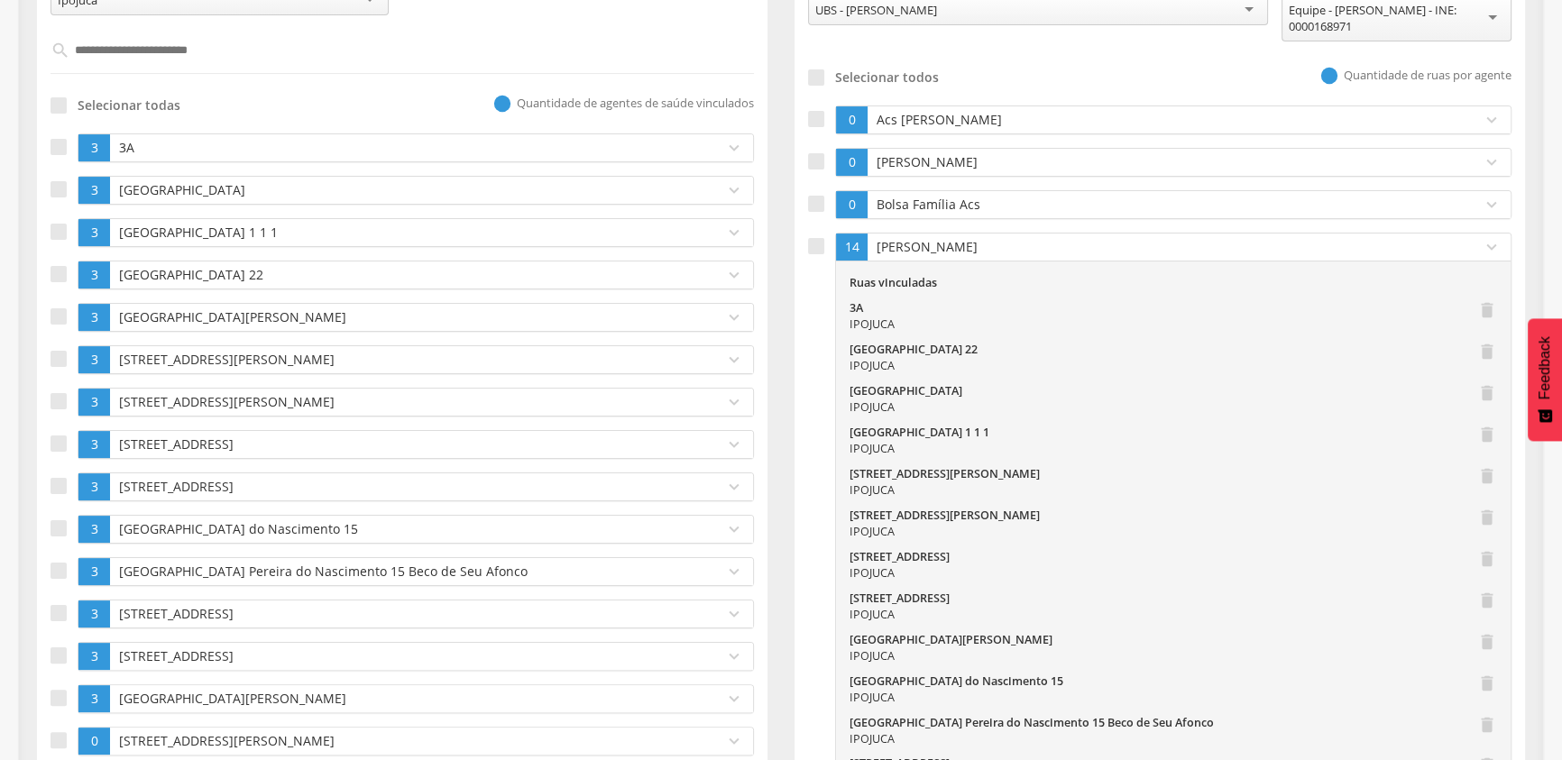
scroll to position [400, 0]
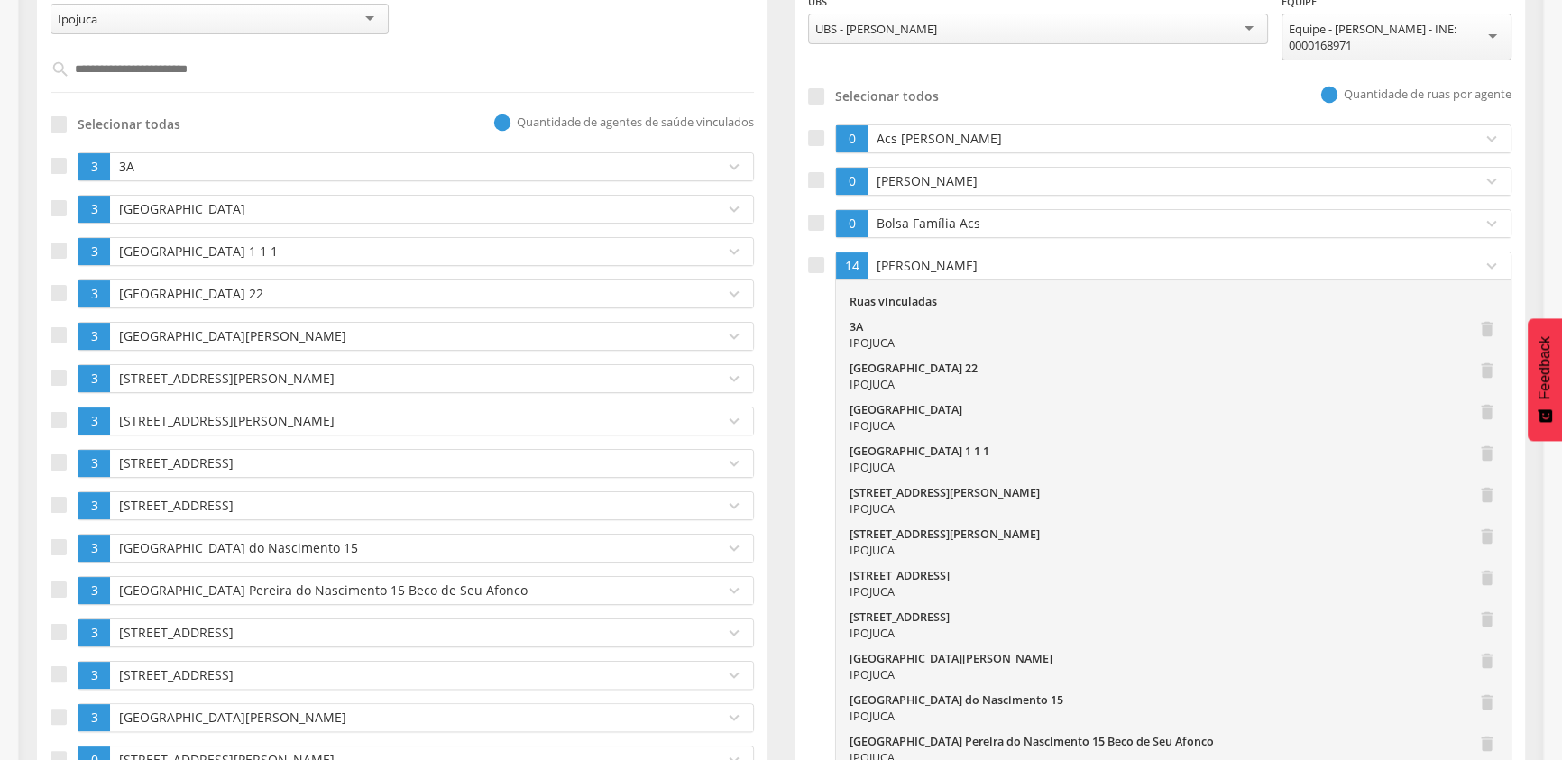
click at [318, 168] on p "3A" at bounding box center [413, 167] width 596 height 18
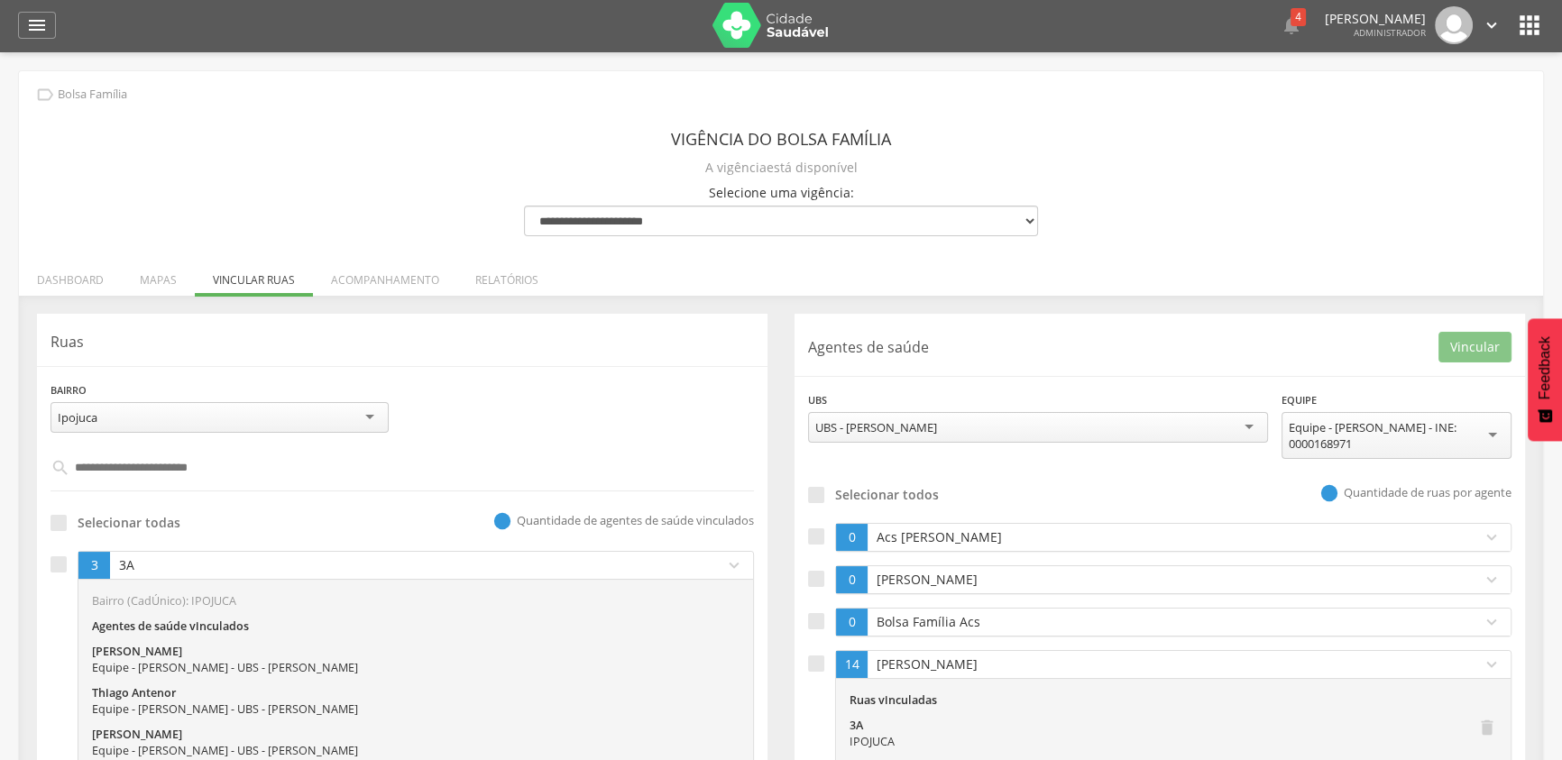
scroll to position [67, 0]
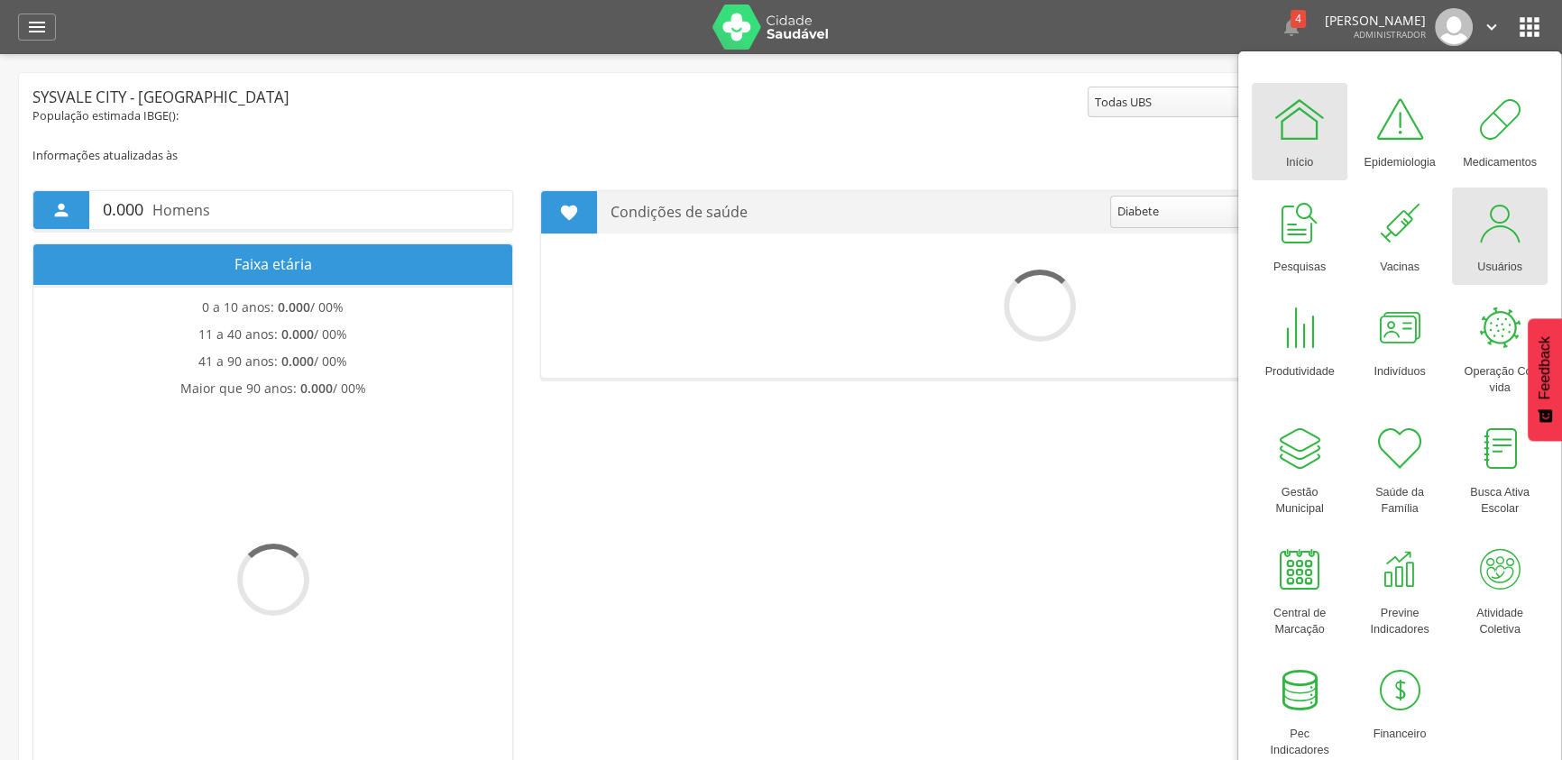
click at [1478, 255] on div "Usuários" at bounding box center [1499, 263] width 45 height 25
